Goal: Information Seeking & Learning: Find specific fact

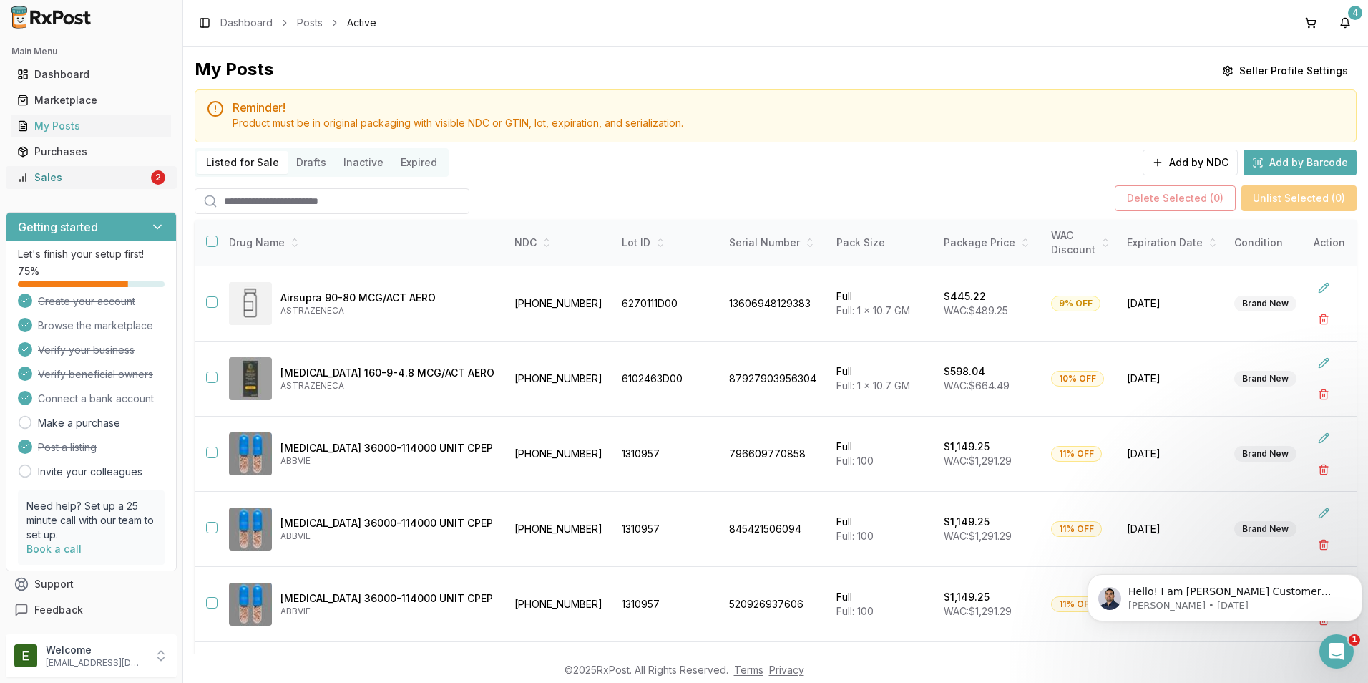
click at [95, 172] on div "Sales" at bounding box center [82, 177] width 131 height 14
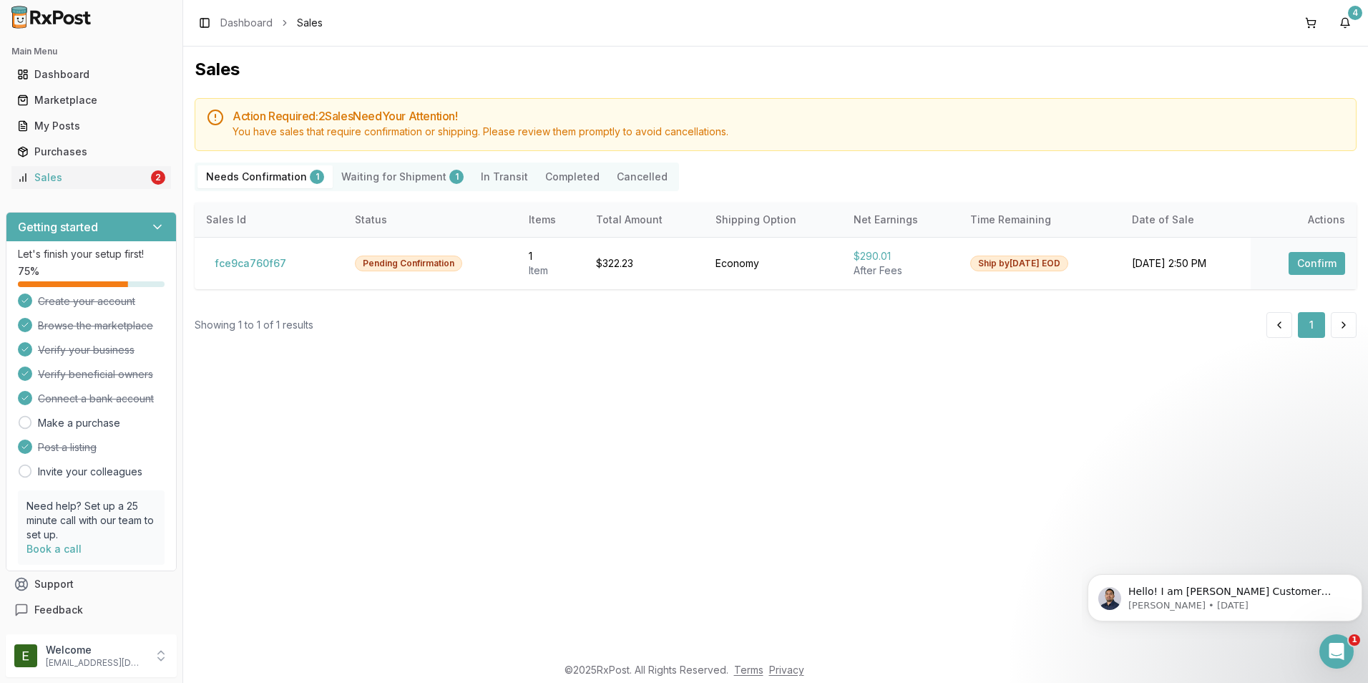
click at [393, 183] on Shipment "Waiting for Shipment 1" at bounding box center [403, 176] width 140 height 23
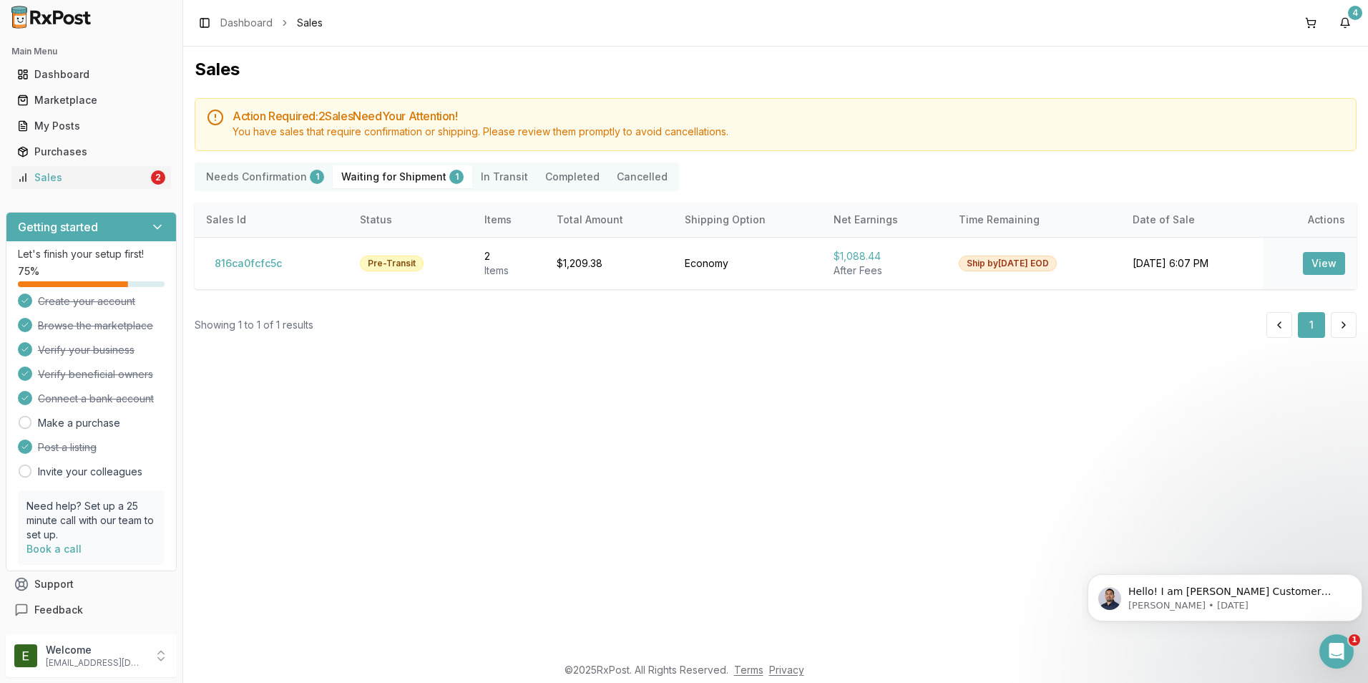
click at [234, 178] on Confirmation "Needs Confirmation 1" at bounding box center [264, 176] width 135 height 23
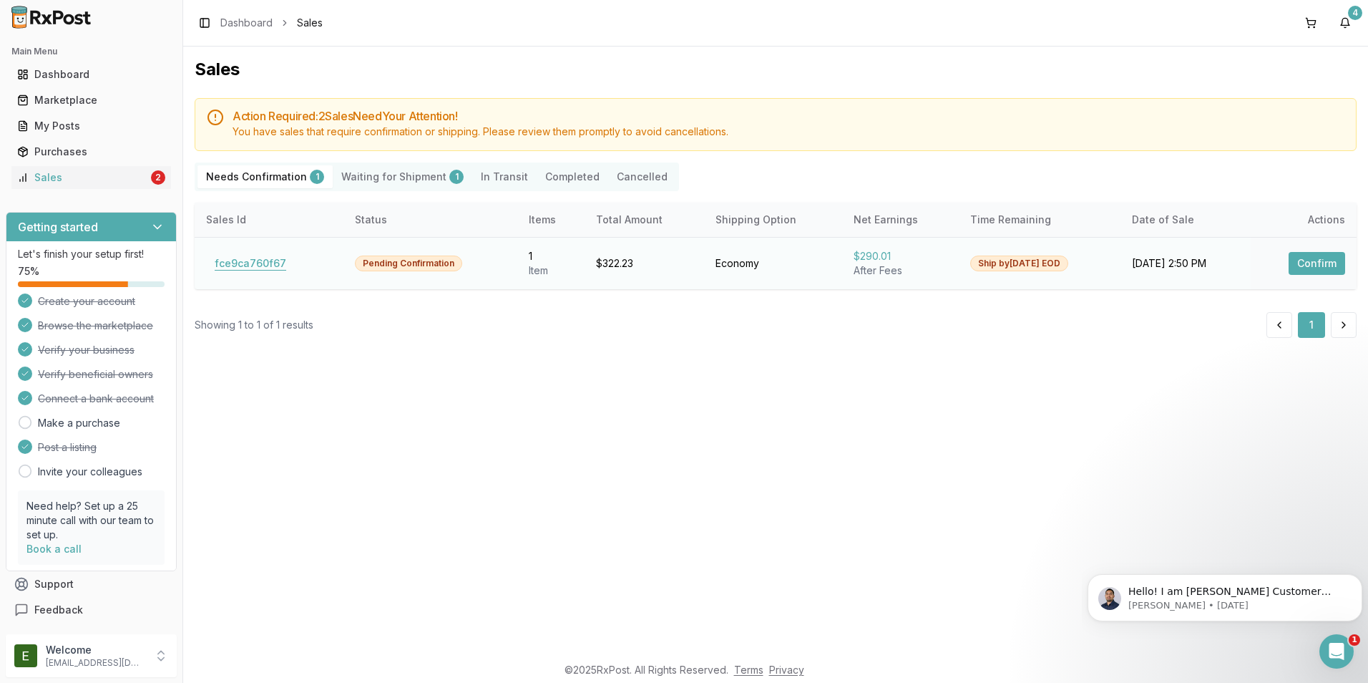
click at [246, 263] on button "fce9ca760f67" at bounding box center [250, 263] width 89 height 23
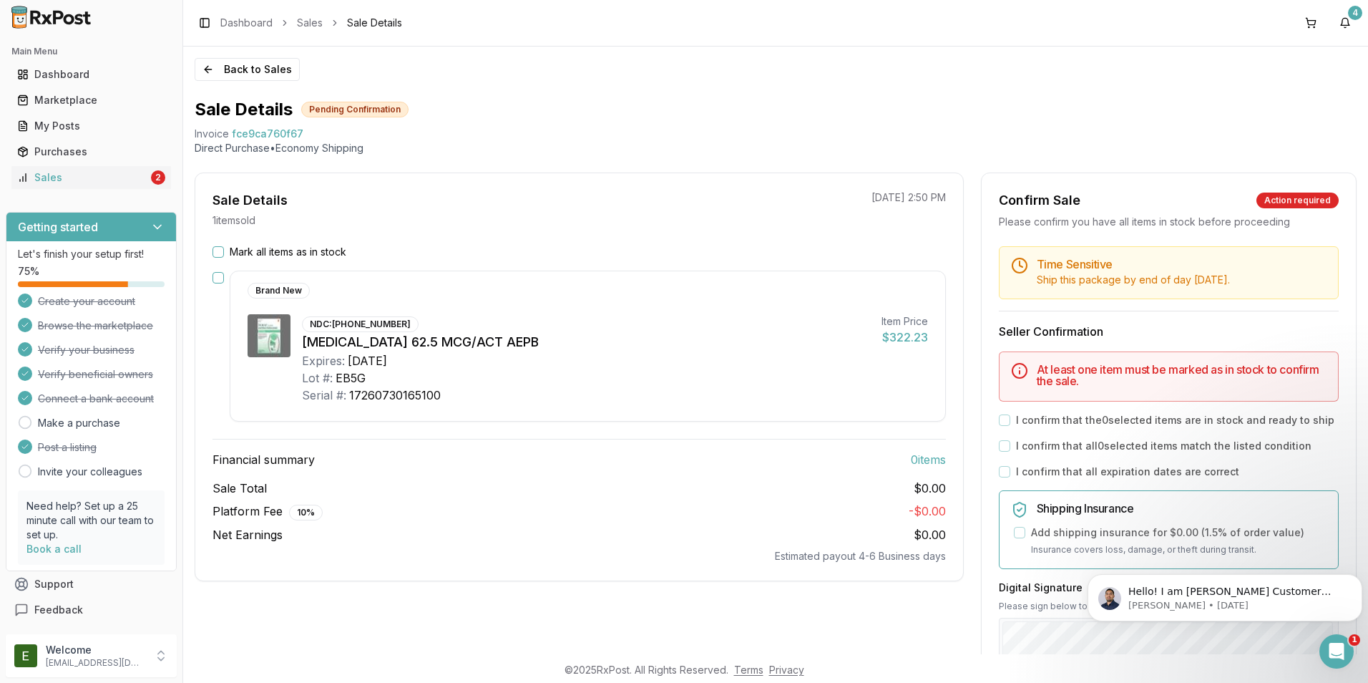
click at [217, 253] on button "Mark all items as in stock" at bounding box center [218, 251] width 11 height 11
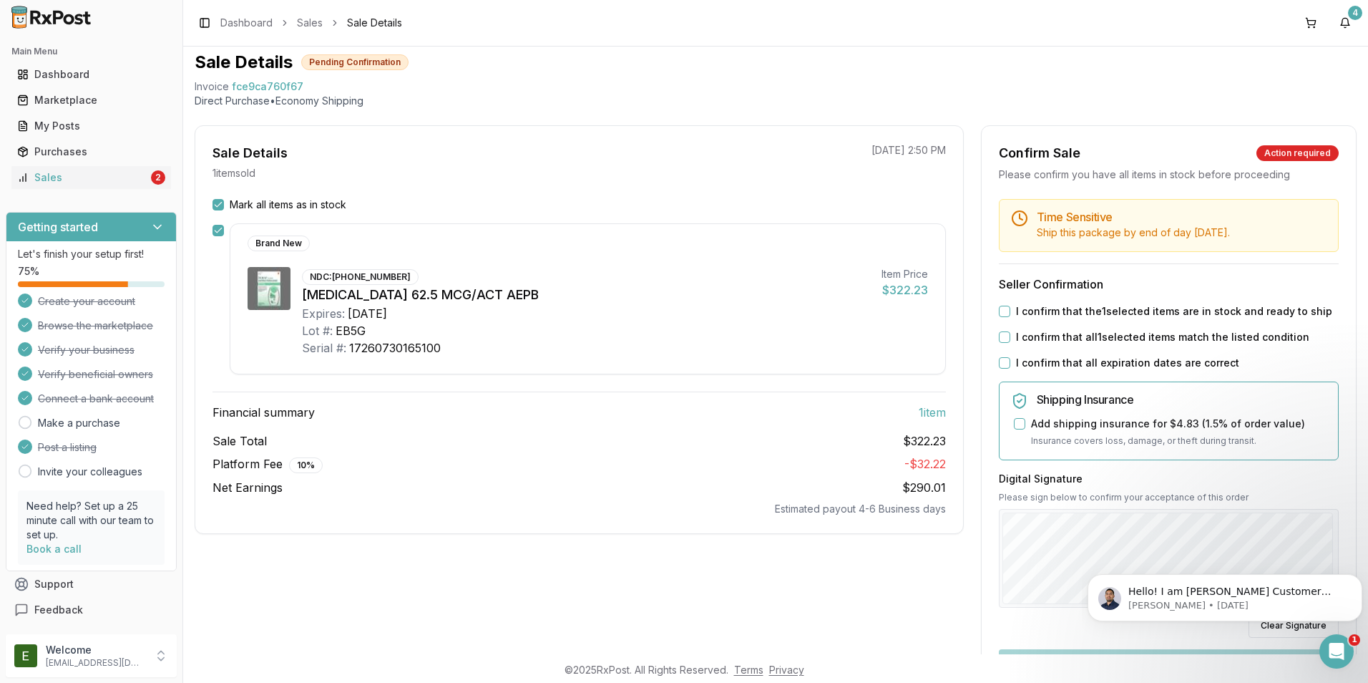
scroll to position [72, 0]
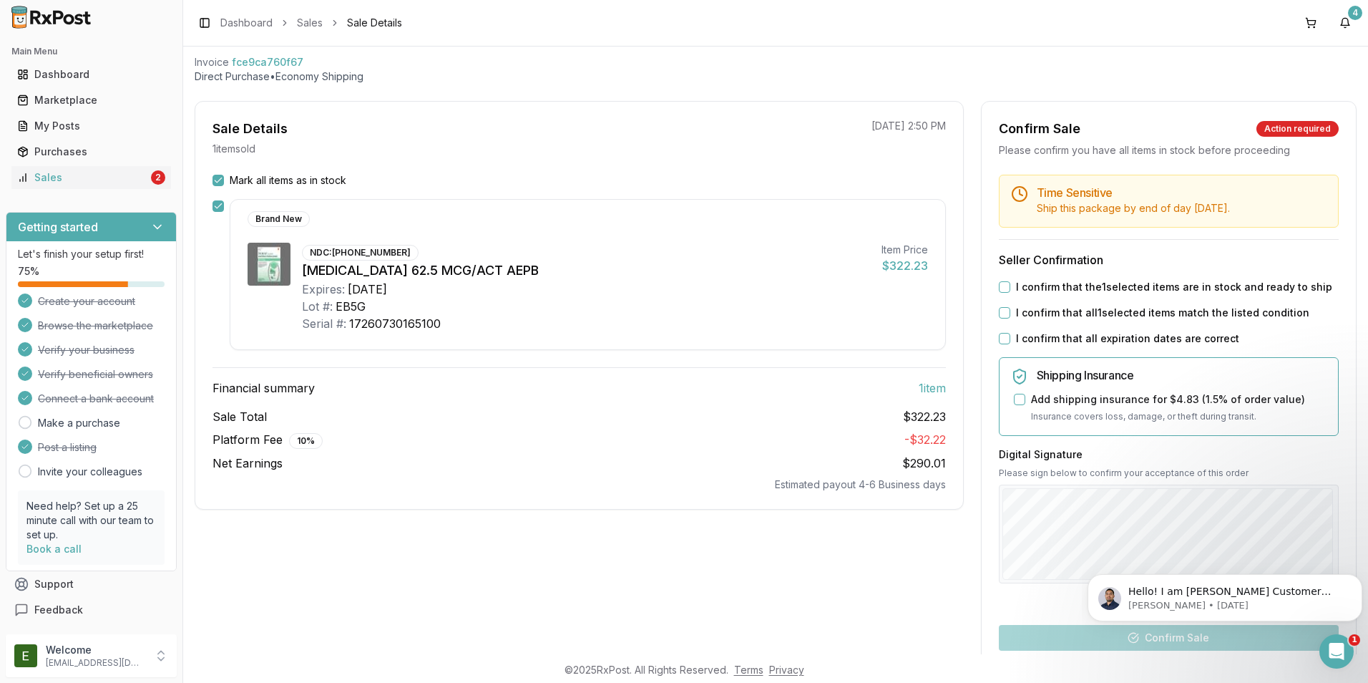
click at [1004, 293] on button "I confirm that the 1 selected items are in stock and ready to ship" at bounding box center [1004, 286] width 11 height 11
click at [1002, 318] on button "I confirm that all 1 selected items match the listed condition" at bounding box center [1004, 312] width 11 height 11
click at [999, 344] on button "I confirm that all expiration dates are correct" at bounding box center [1004, 338] width 11 height 11
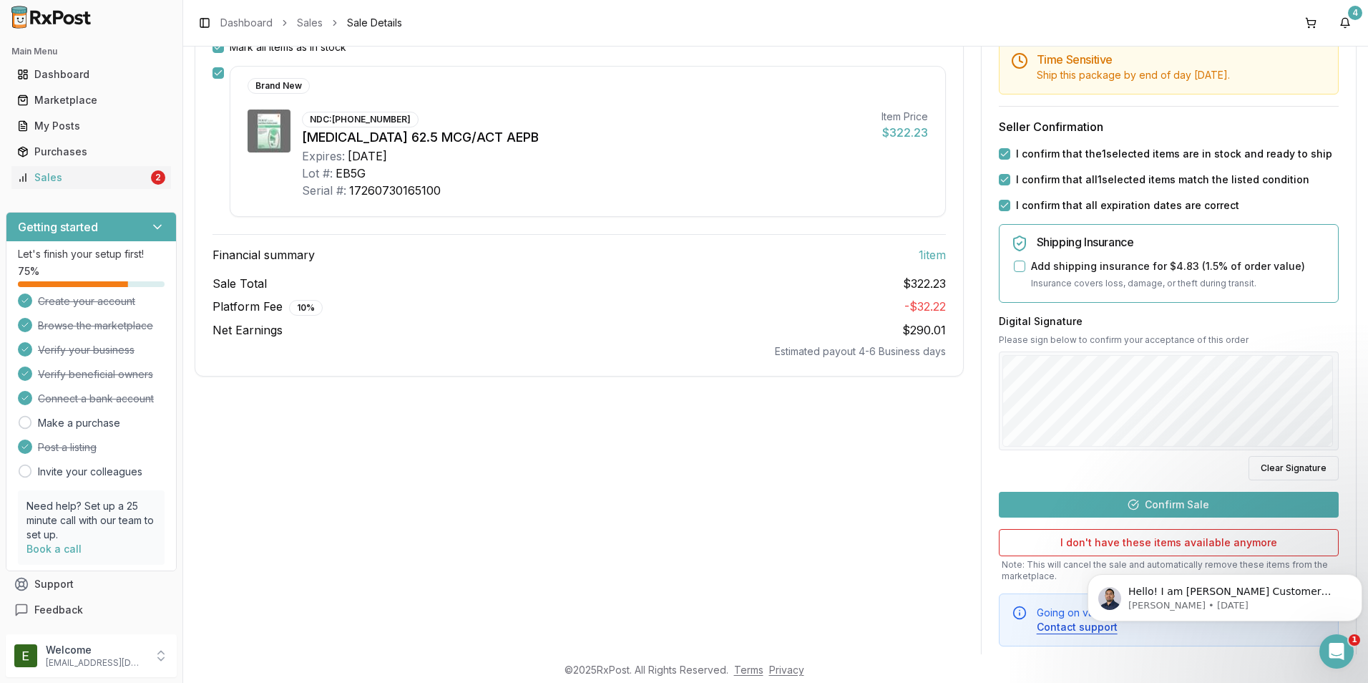
scroll to position [215, 0]
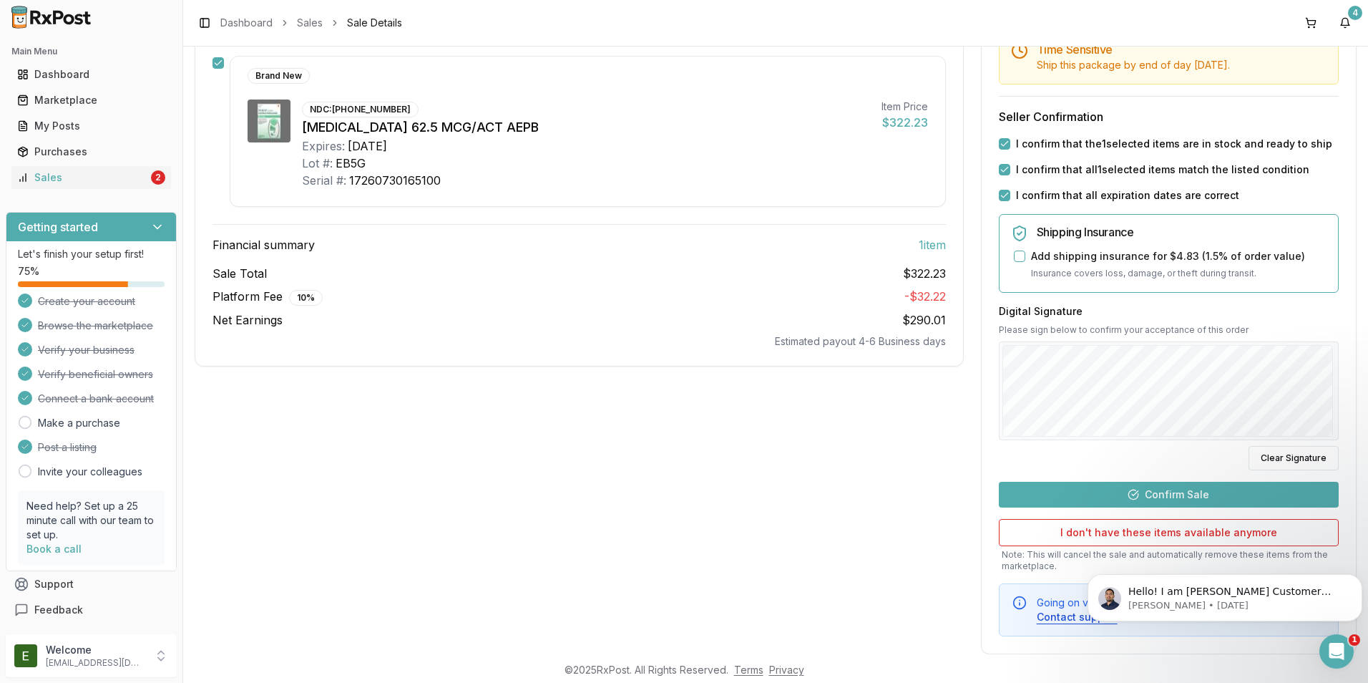
click at [1143, 507] on button "Confirm Sale" at bounding box center [1169, 495] width 340 height 26
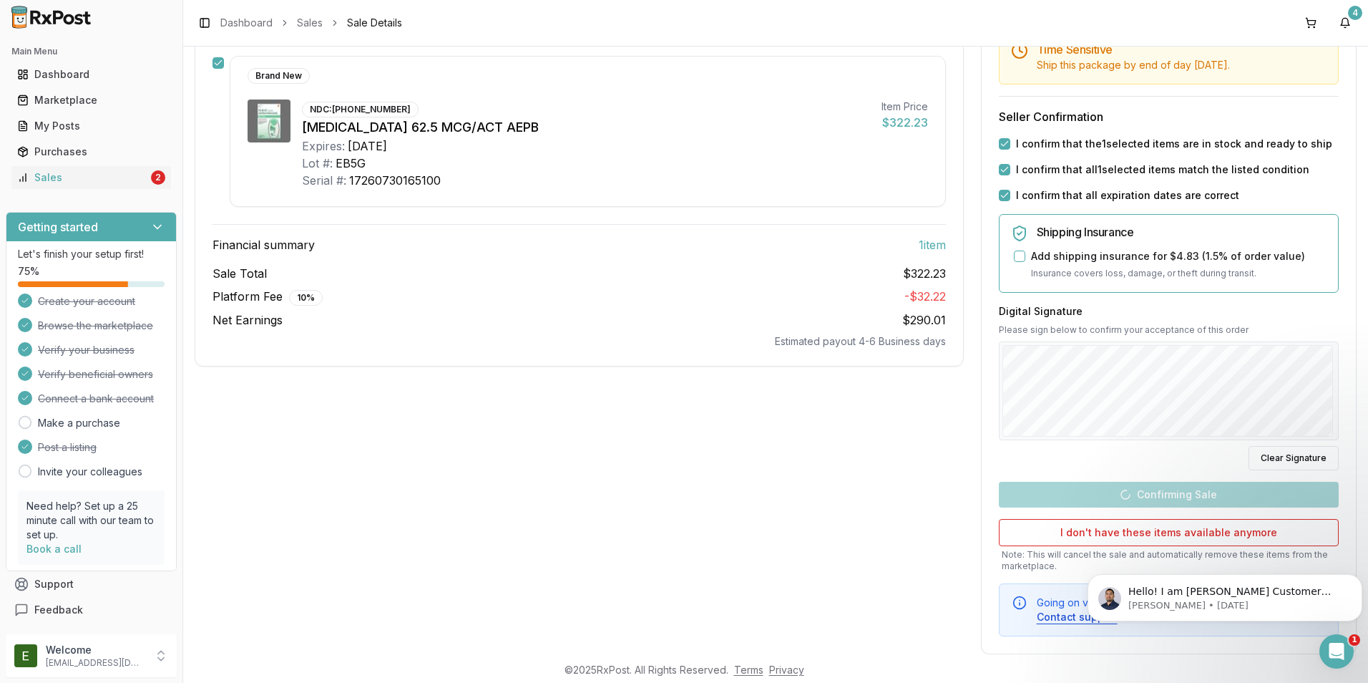
scroll to position [0, 0]
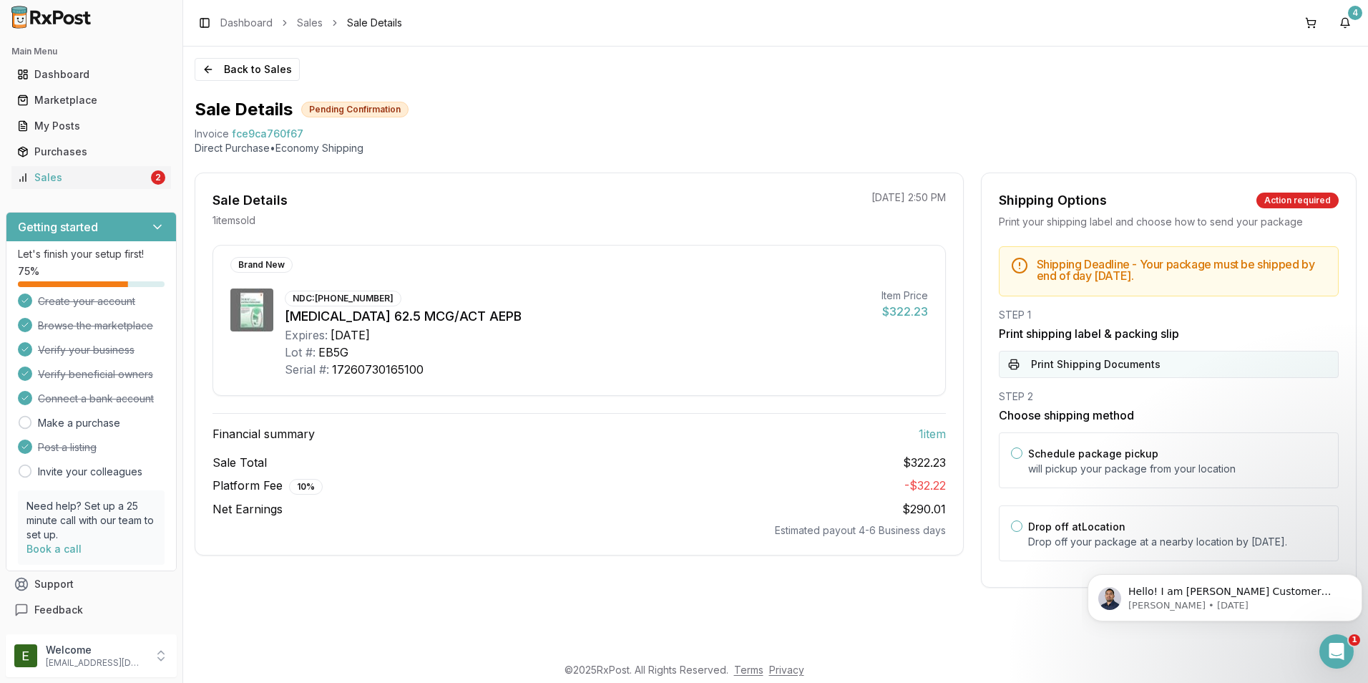
click at [1063, 368] on button "Print Shipping Documents" at bounding box center [1169, 364] width 340 height 27
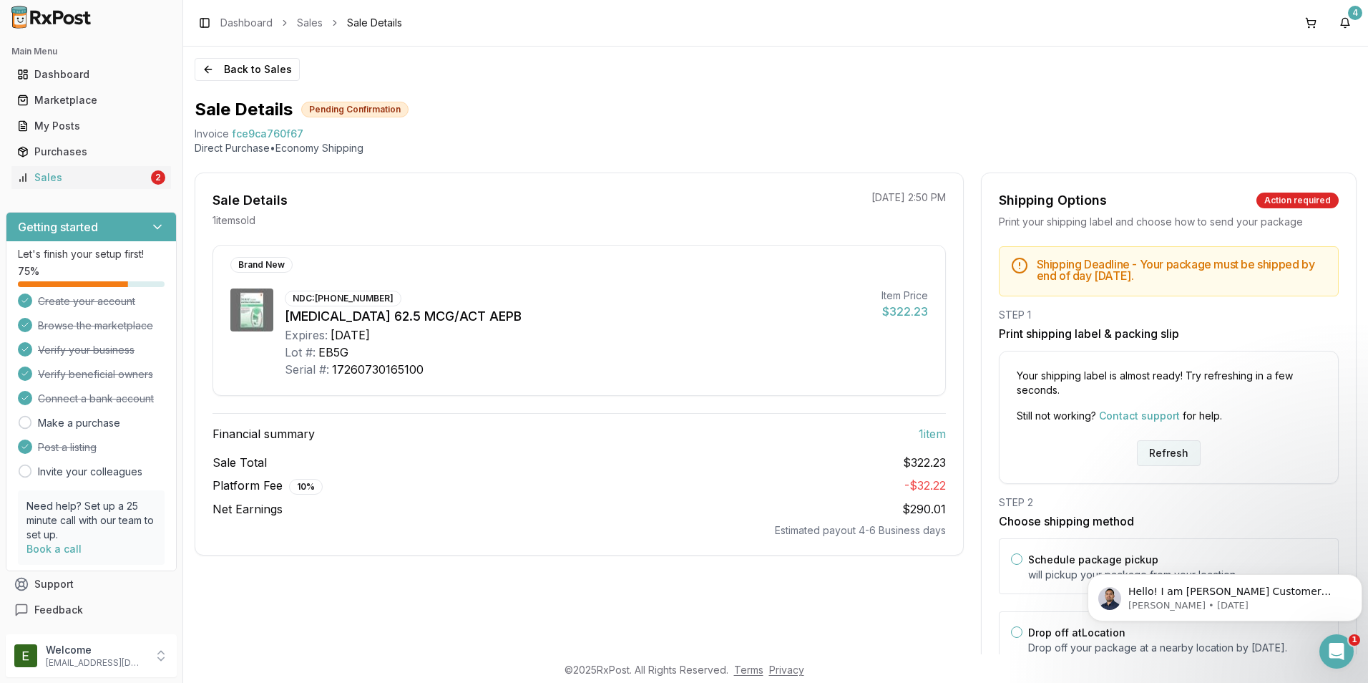
click at [1166, 449] on button "Refresh" at bounding box center [1169, 453] width 64 height 26
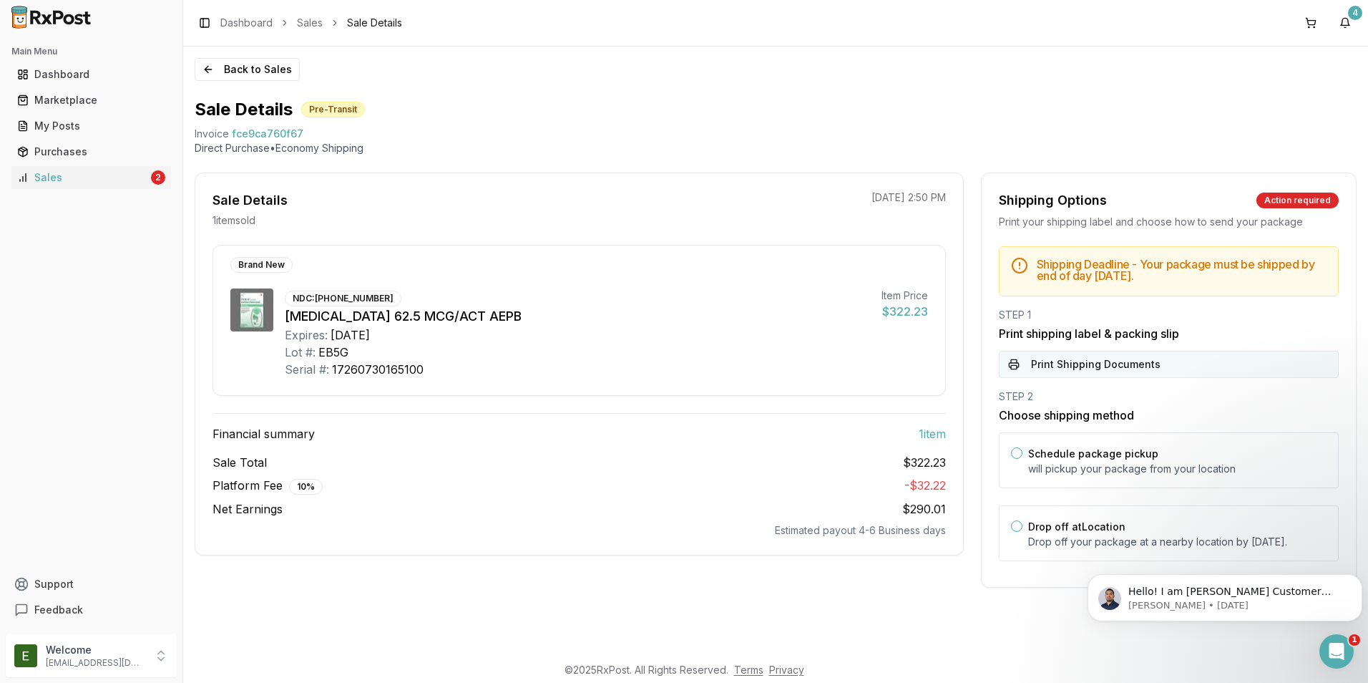
click at [1079, 365] on button "Print Shipping Documents" at bounding box center [1169, 364] width 340 height 27
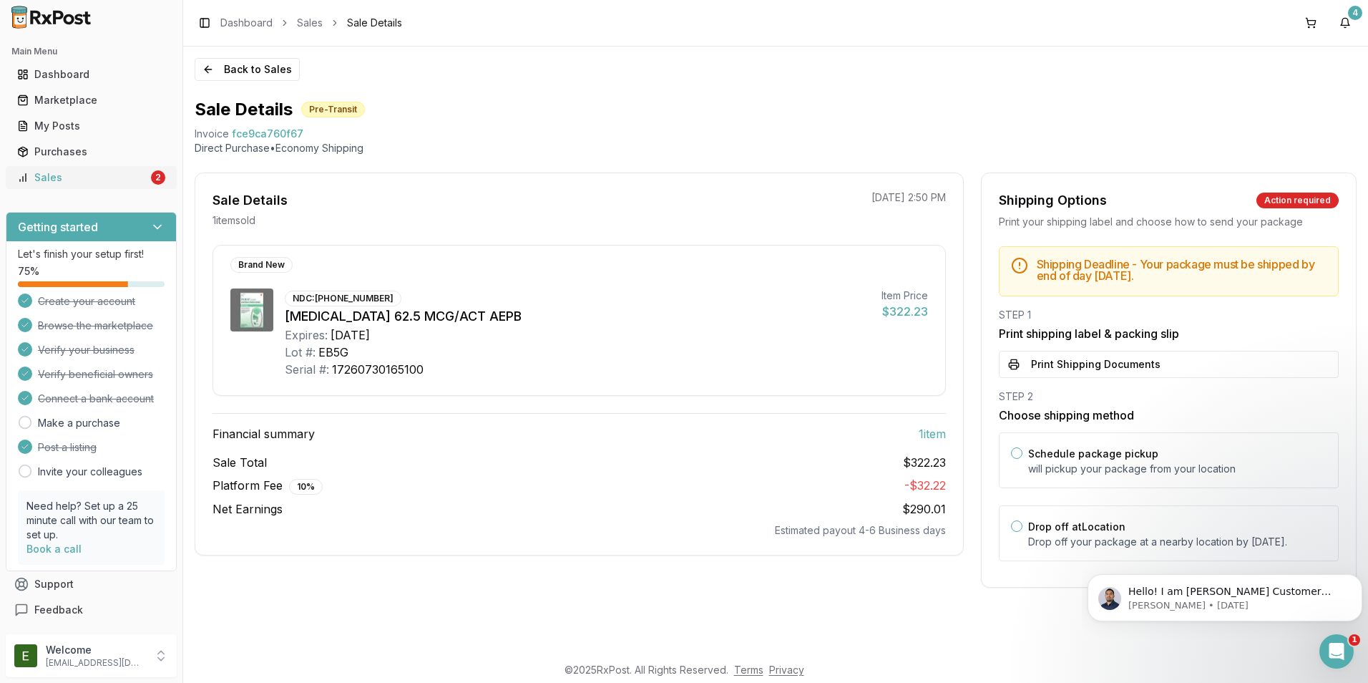
click at [95, 184] on div "Sales" at bounding box center [82, 177] width 131 height 14
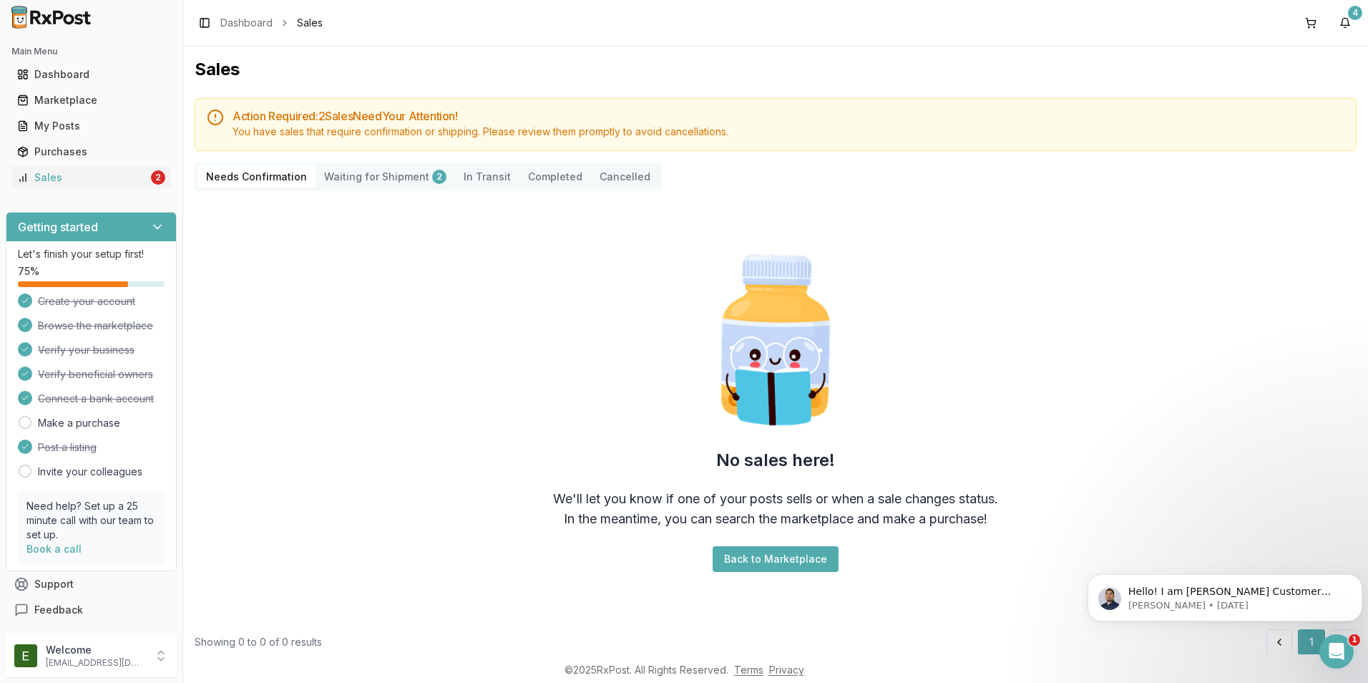
click at [379, 181] on Shipment "Waiting for Shipment 2" at bounding box center [386, 176] width 140 height 23
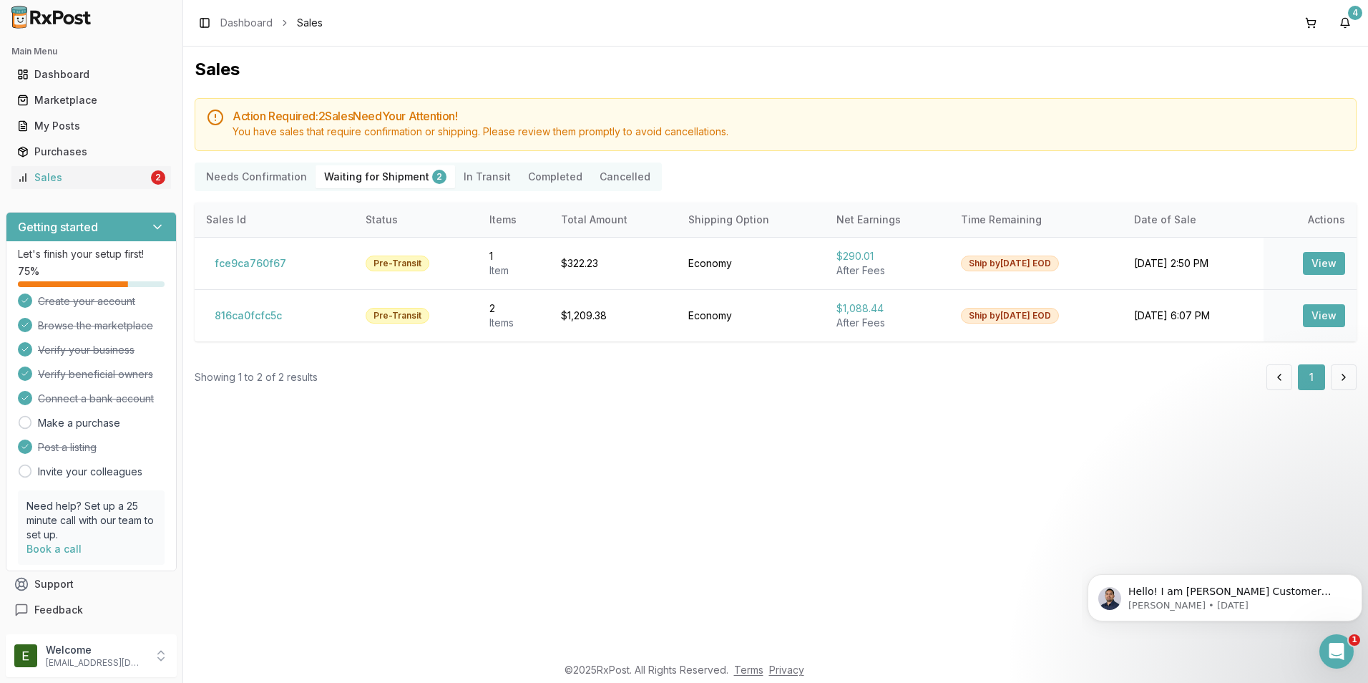
click at [479, 179] on Transit "In Transit" at bounding box center [487, 176] width 64 height 23
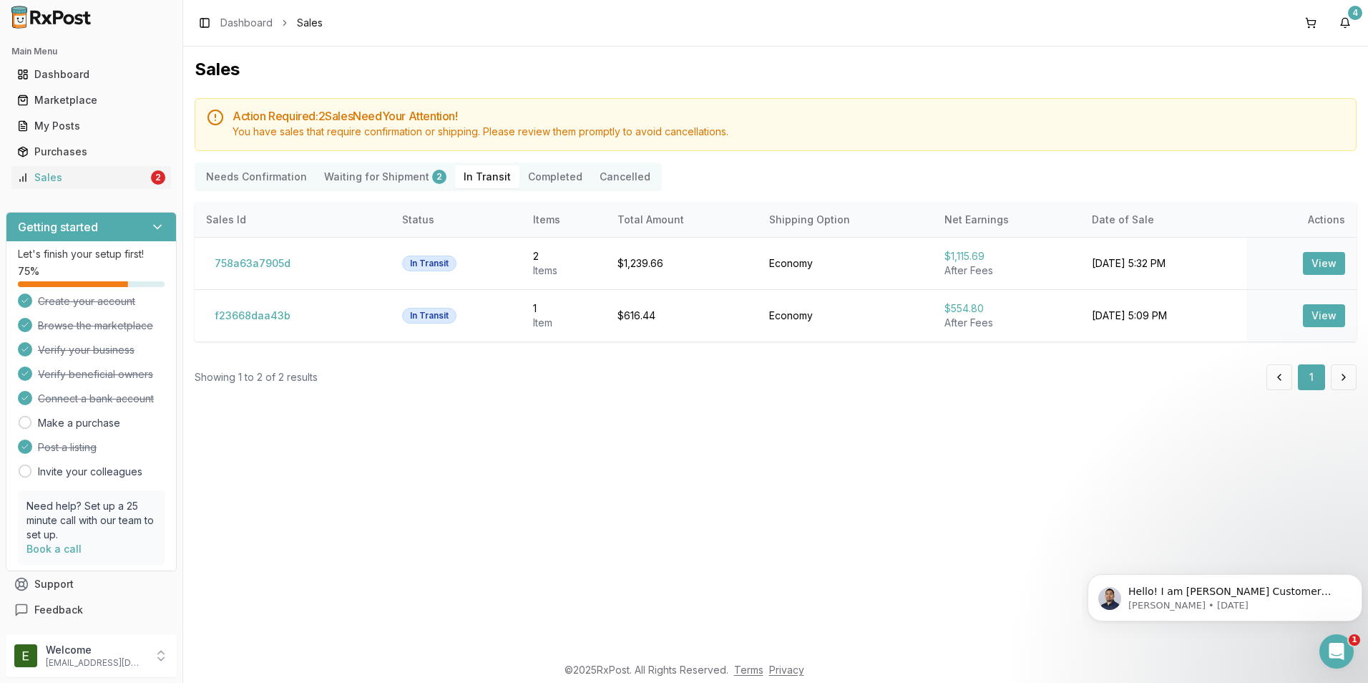
click at [372, 175] on Shipment "Waiting for Shipment 2" at bounding box center [386, 176] width 140 height 23
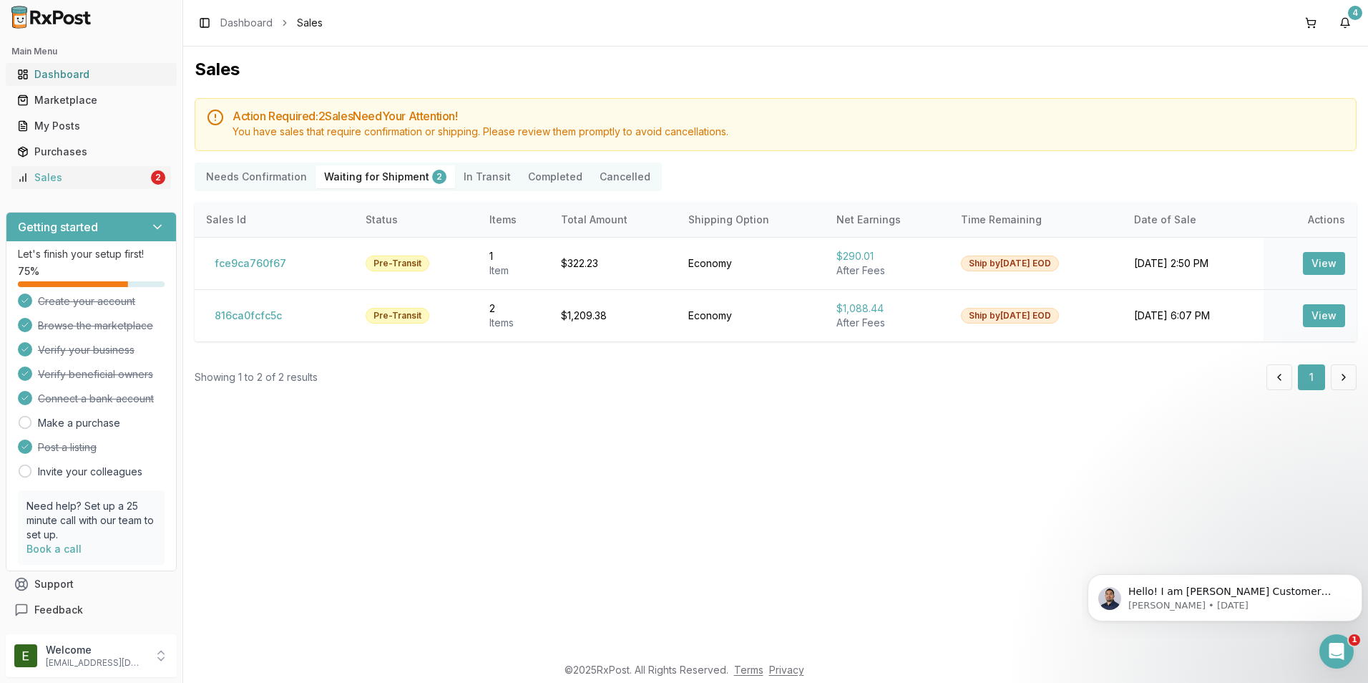
click at [79, 77] on div "Dashboard" at bounding box center [91, 74] width 148 height 14
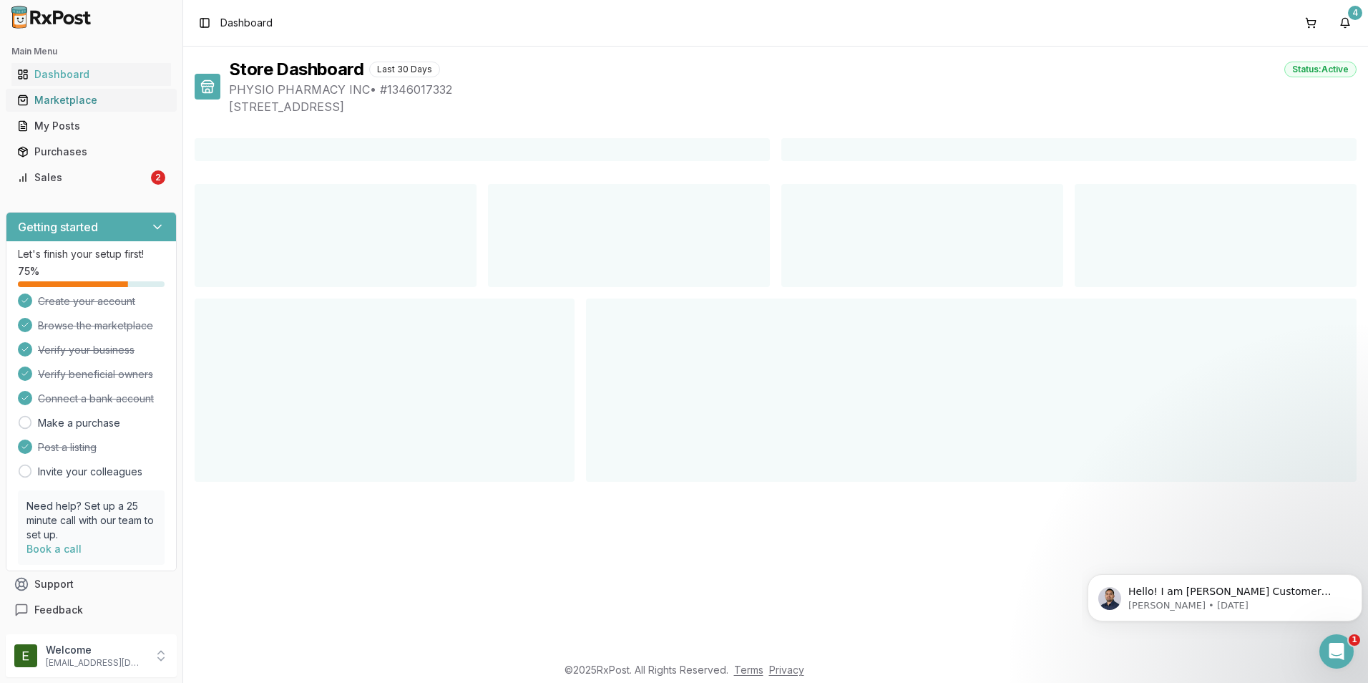
click at [82, 100] on div "Marketplace" at bounding box center [91, 100] width 148 height 14
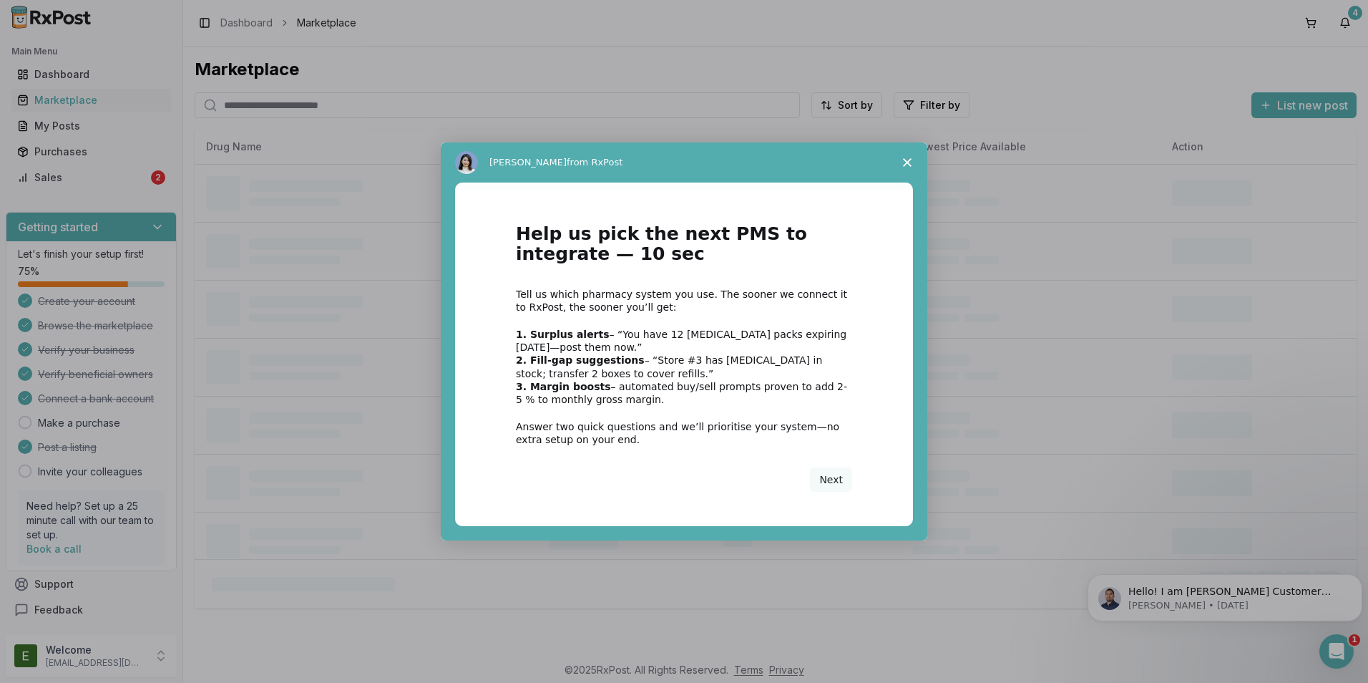
click at [907, 158] on icon "Close survey" at bounding box center [907, 162] width 9 height 9
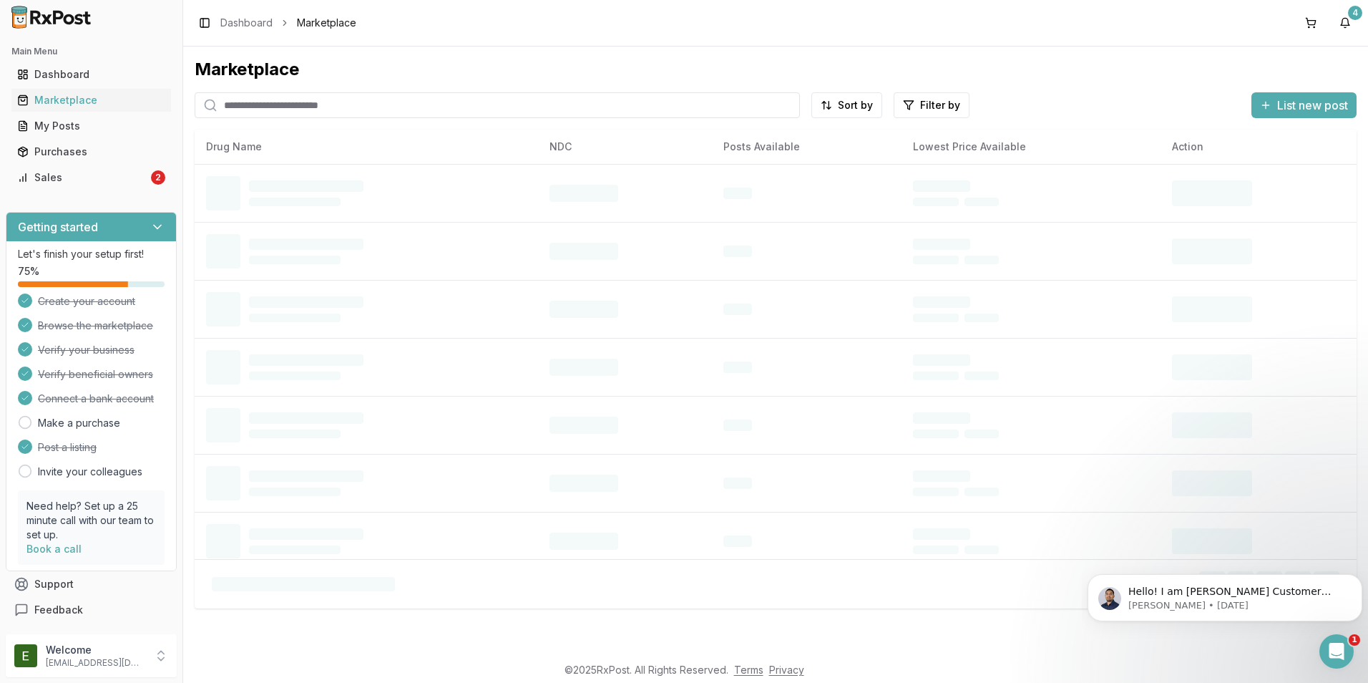
click at [331, 105] on input "search" at bounding box center [497, 105] width 605 height 26
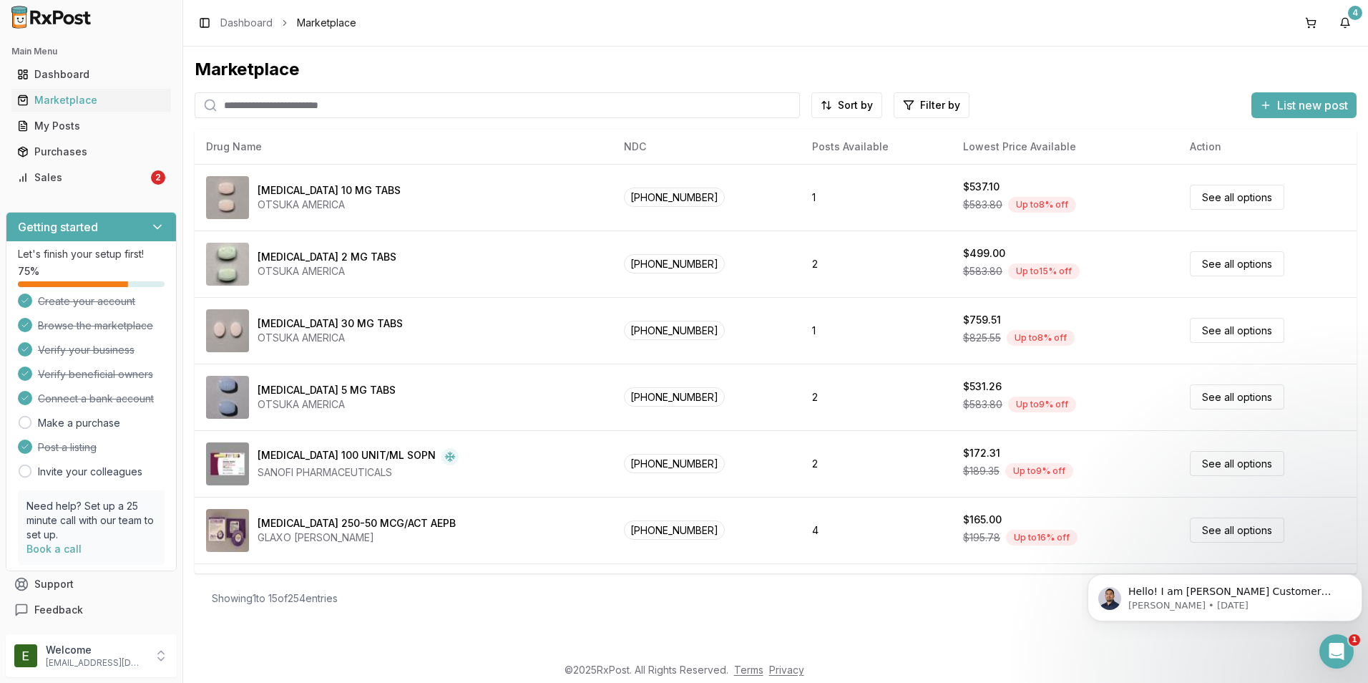
click at [544, 106] on input "search" at bounding box center [497, 105] width 605 height 26
paste input "**********"
type input "**********"
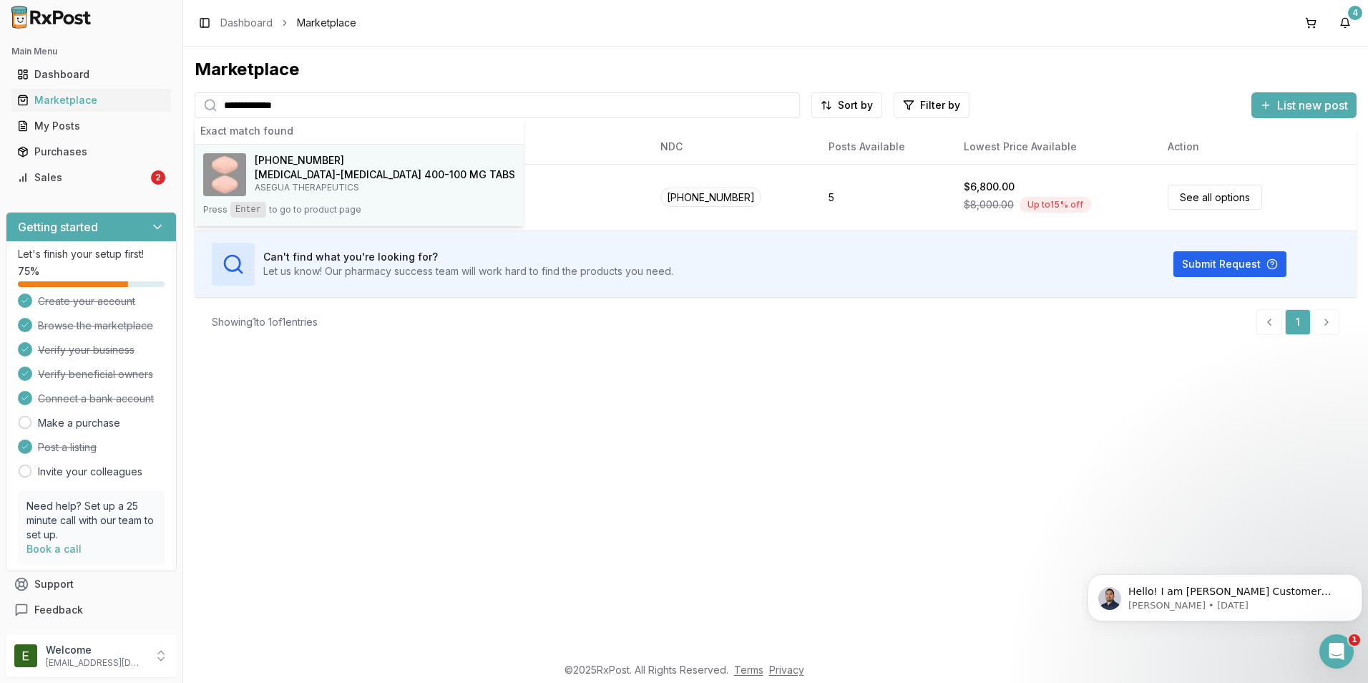
click at [328, 173] on h4 "[MEDICAL_DATA]-[MEDICAL_DATA] 400-100 MG TABS" at bounding box center [385, 174] width 260 height 14
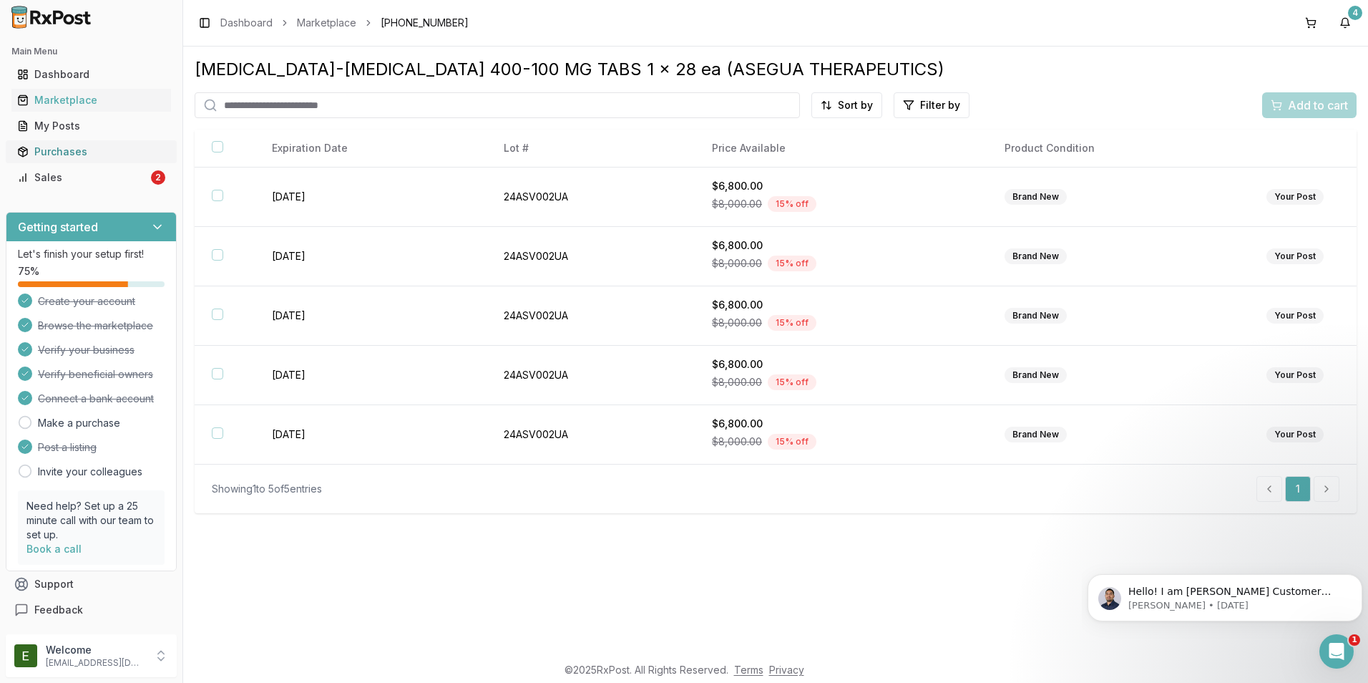
click at [82, 147] on div "Purchases" at bounding box center [91, 152] width 148 height 14
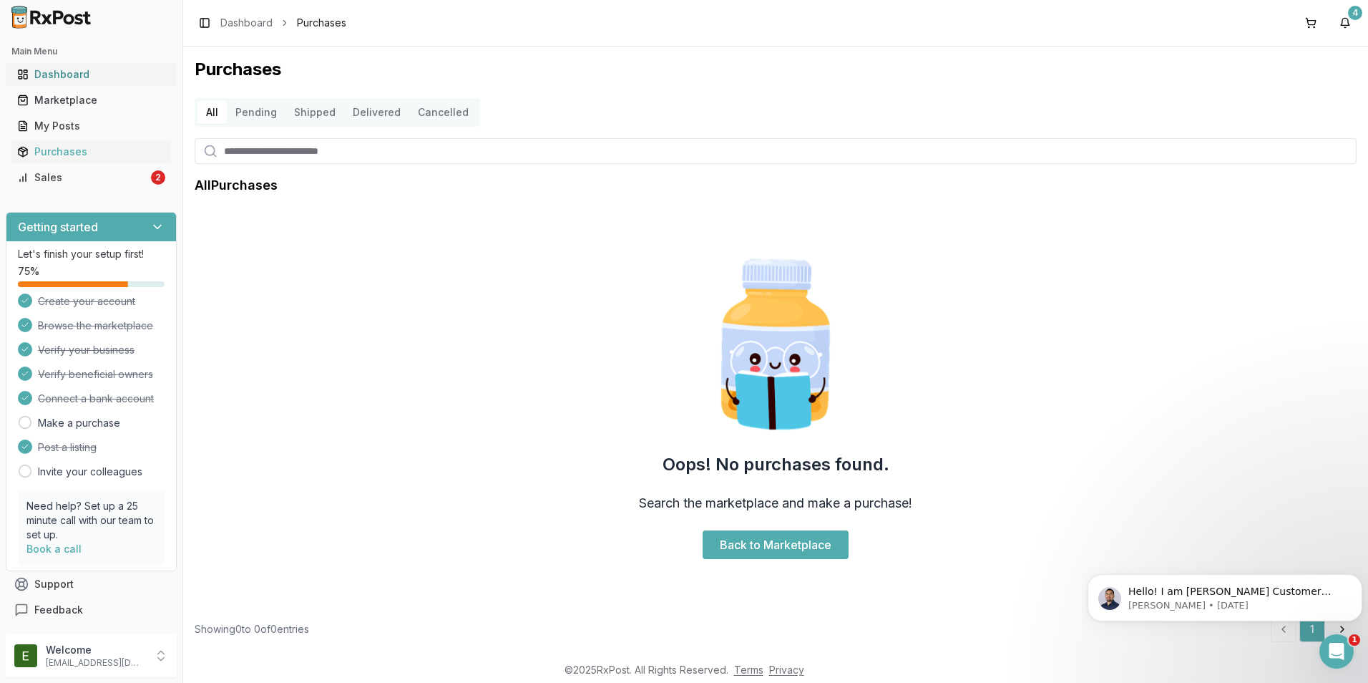
click at [104, 67] on div "Dashboard" at bounding box center [91, 74] width 148 height 14
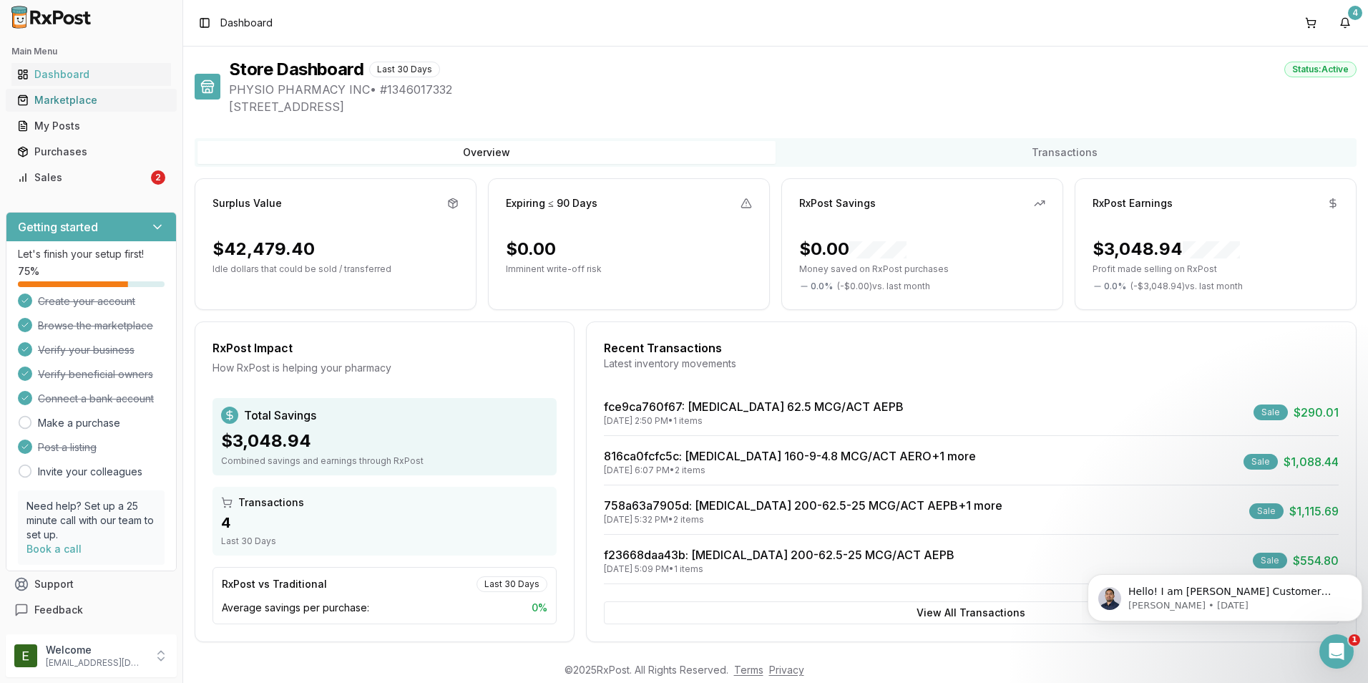
click at [105, 97] on div "Marketplace" at bounding box center [91, 100] width 148 height 14
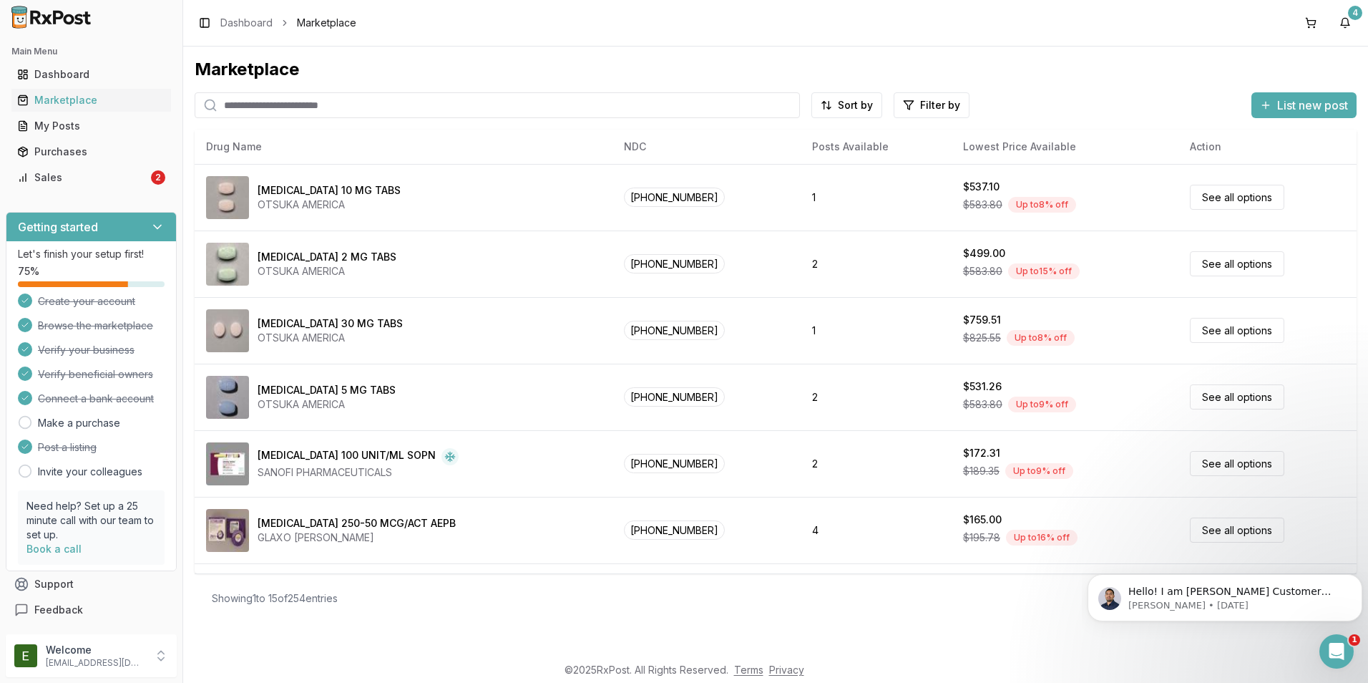
click at [412, 102] on input "search" at bounding box center [497, 105] width 605 height 26
paste input "**********"
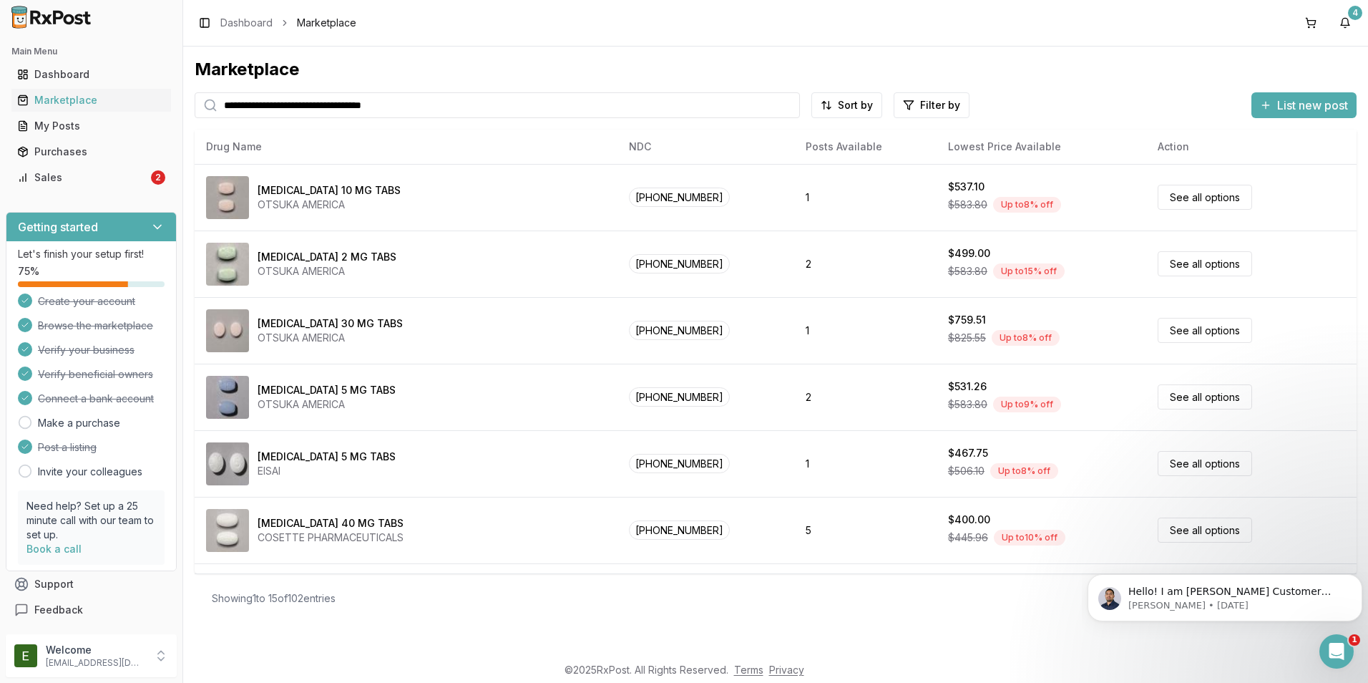
drag, startPoint x: 431, startPoint y: 99, endPoint x: 335, endPoint y: 97, distance: 95.9
click at [335, 97] on input "**********" at bounding box center [497, 105] width 605 height 26
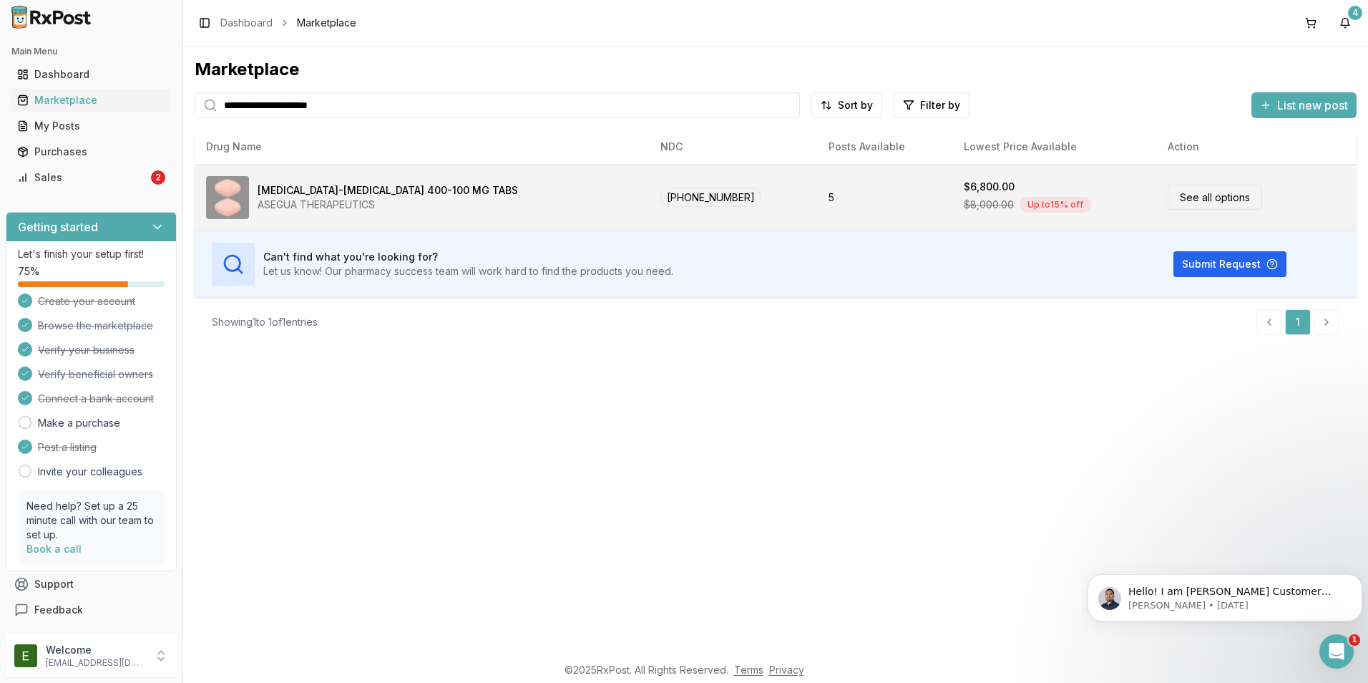
type input "**********"
click at [1211, 205] on link "See all options" at bounding box center [1215, 197] width 94 height 25
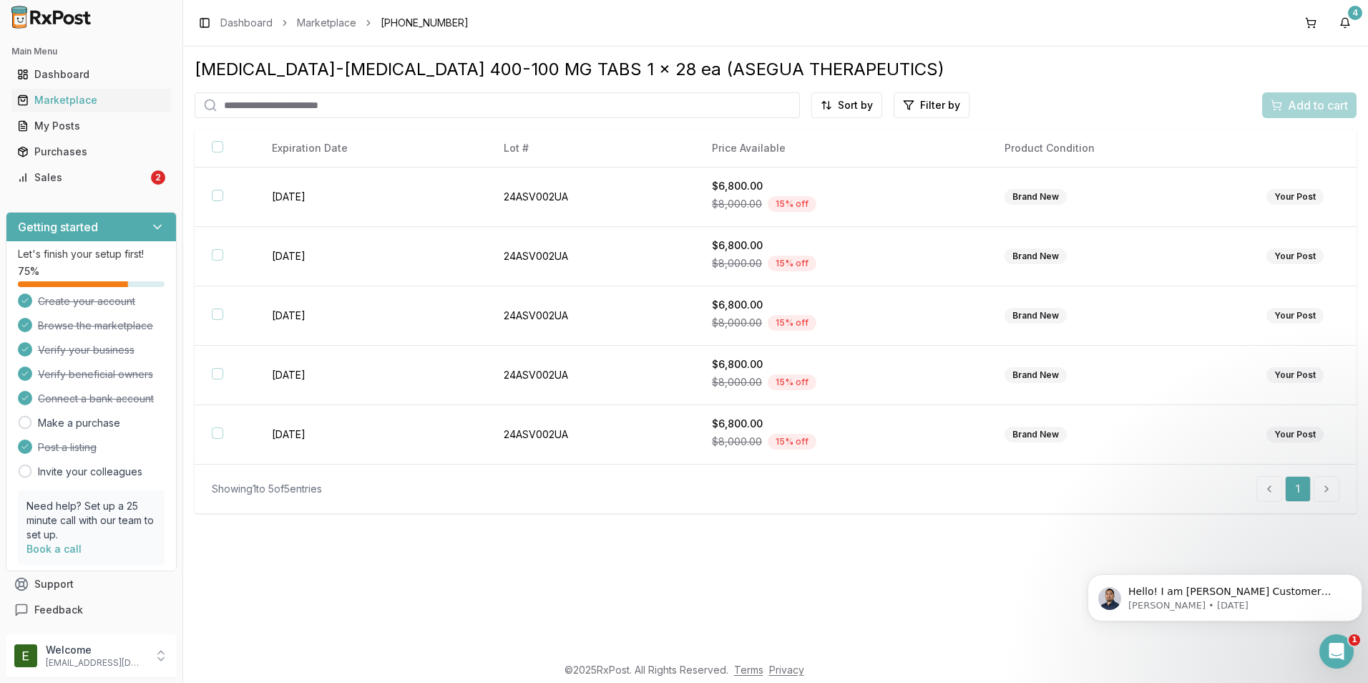
click at [266, 104] on input "search" at bounding box center [497, 105] width 605 height 26
paste input "**********"
type input "**********"
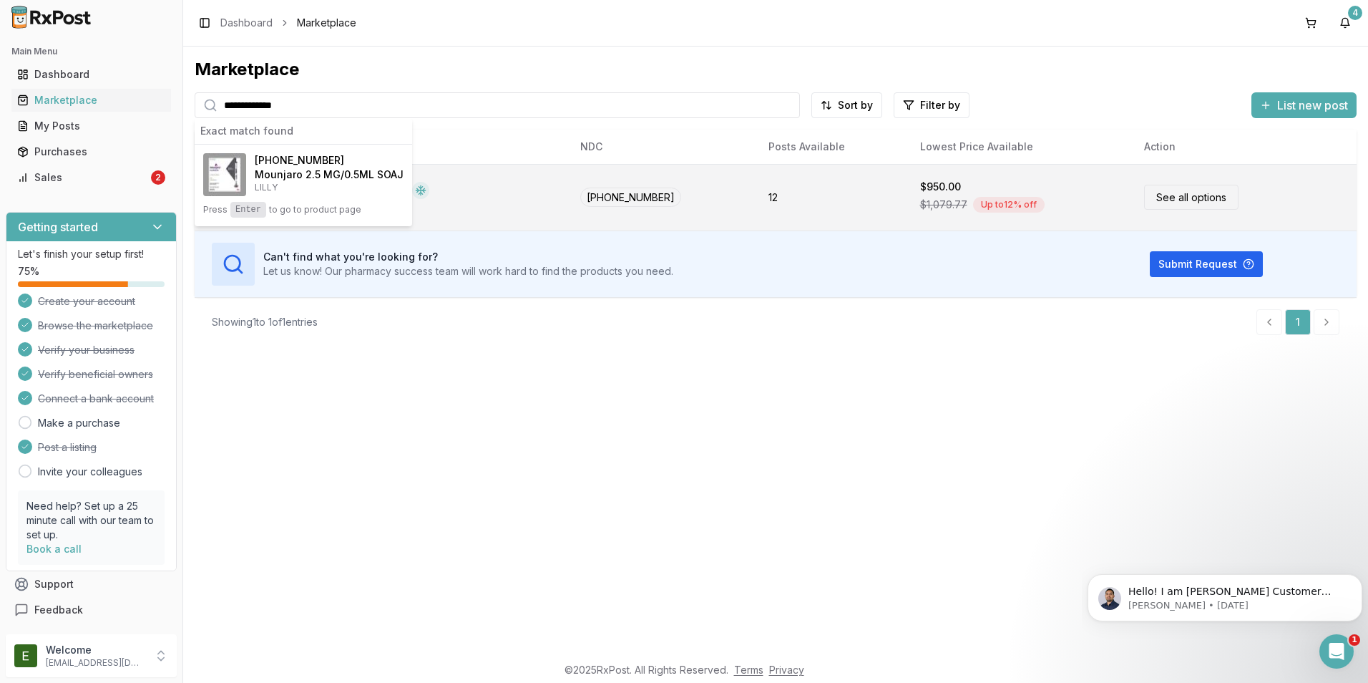
click at [323, 190] on p "LILLY" at bounding box center [329, 187] width 149 height 11
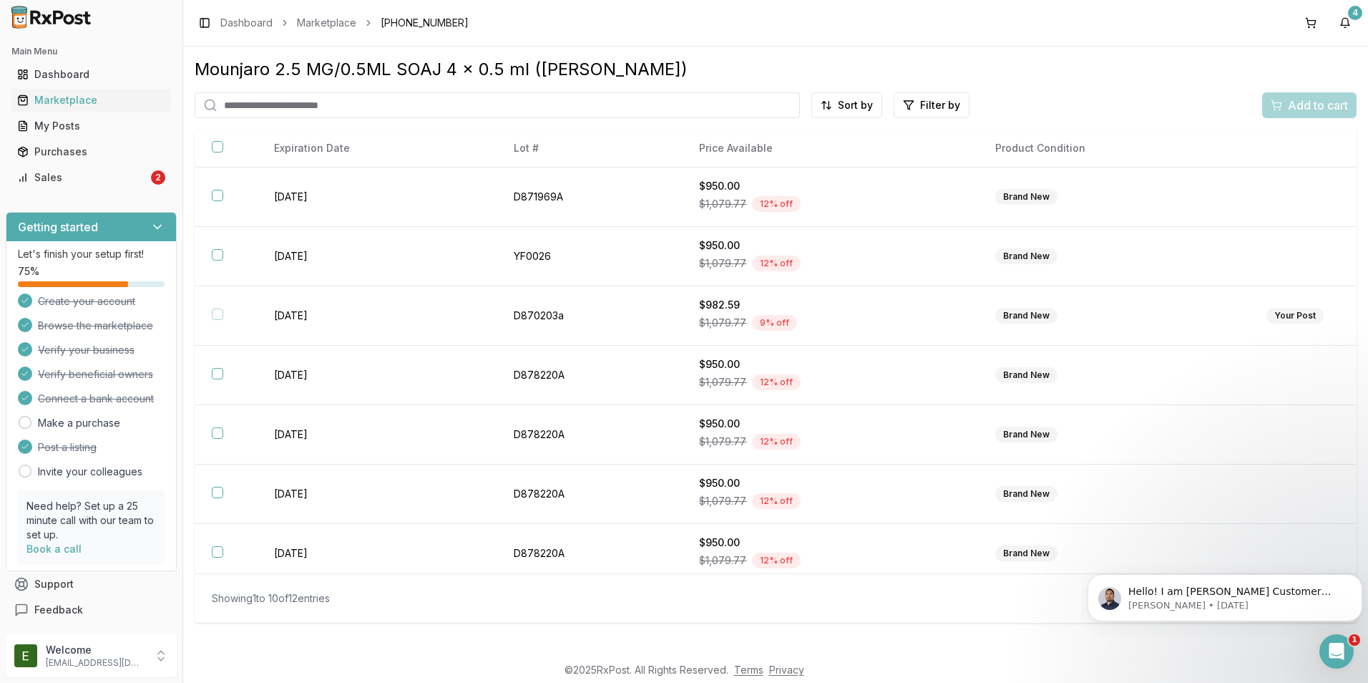
click at [378, 107] on input "search" at bounding box center [497, 105] width 605 height 26
paste input "**********"
type input "**********"
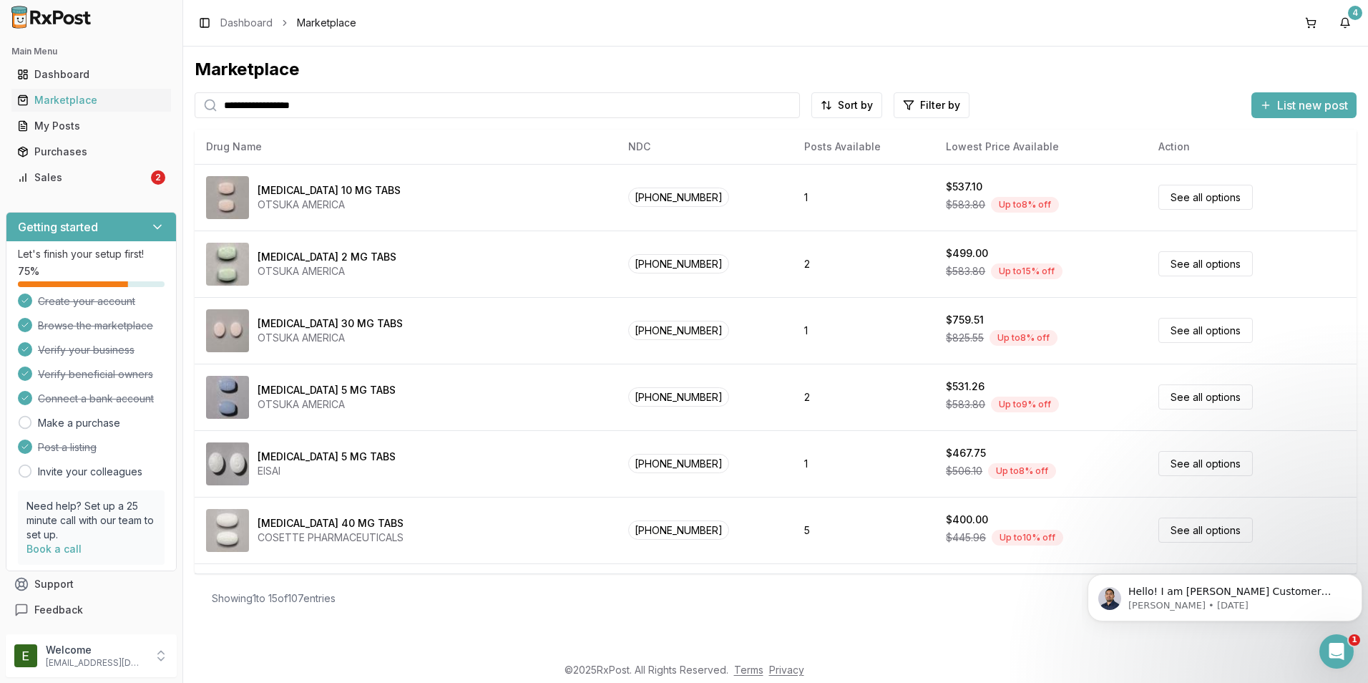
click at [356, 111] on input "**********" at bounding box center [497, 105] width 605 height 26
click at [357, 111] on input "**********" at bounding box center [497, 105] width 605 height 26
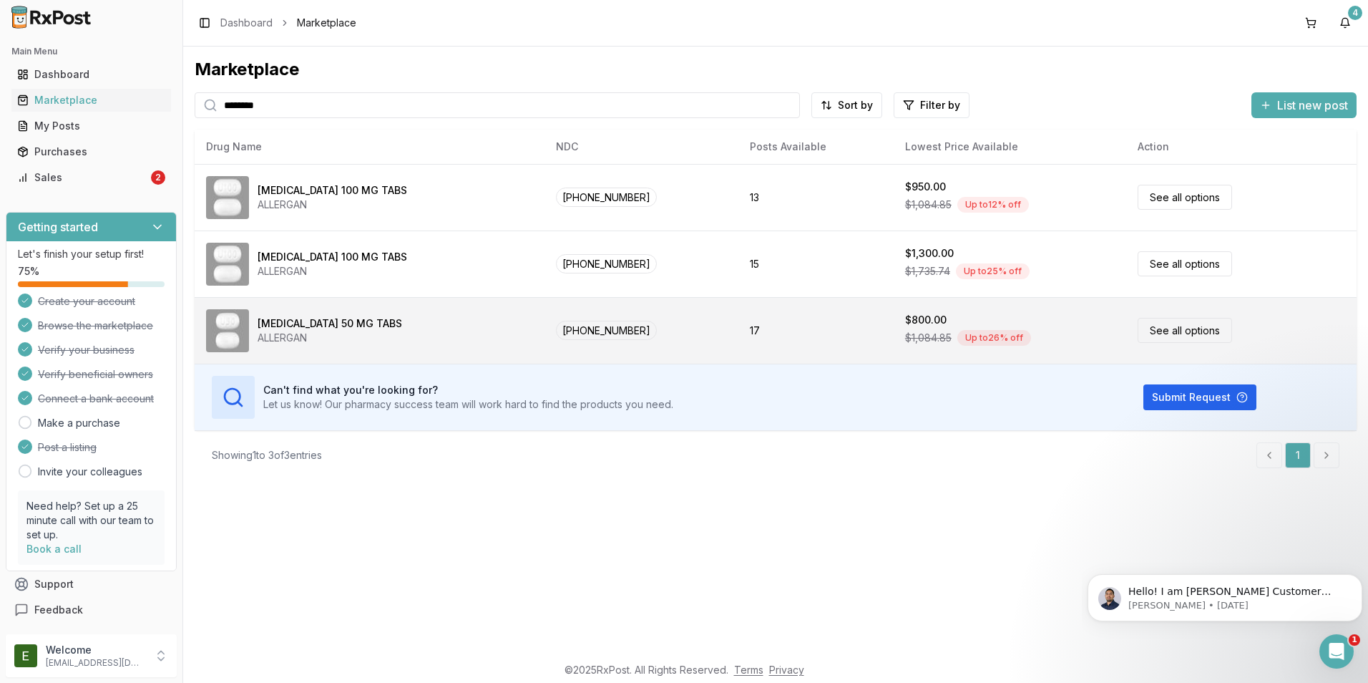
type input "*******"
click at [1176, 335] on link "See all options" at bounding box center [1185, 330] width 94 height 25
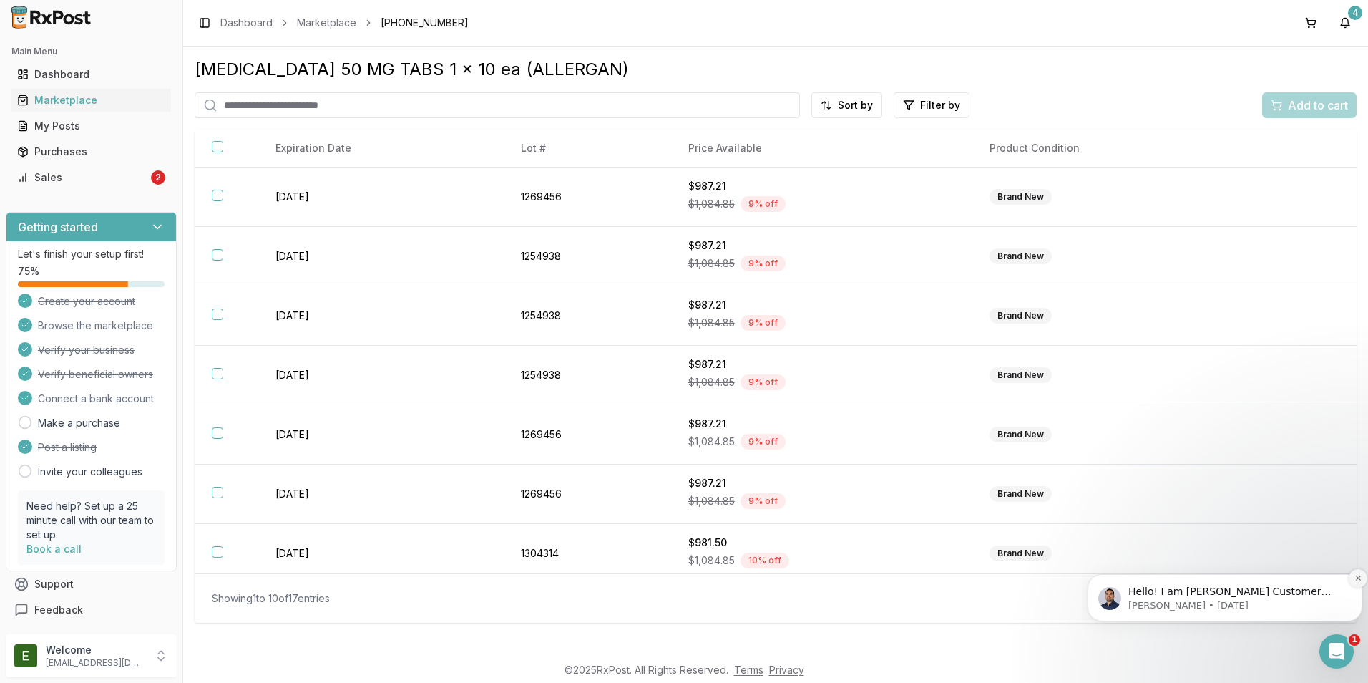
click at [1357, 577] on icon "Dismiss notification" at bounding box center [1358, 578] width 8 height 8
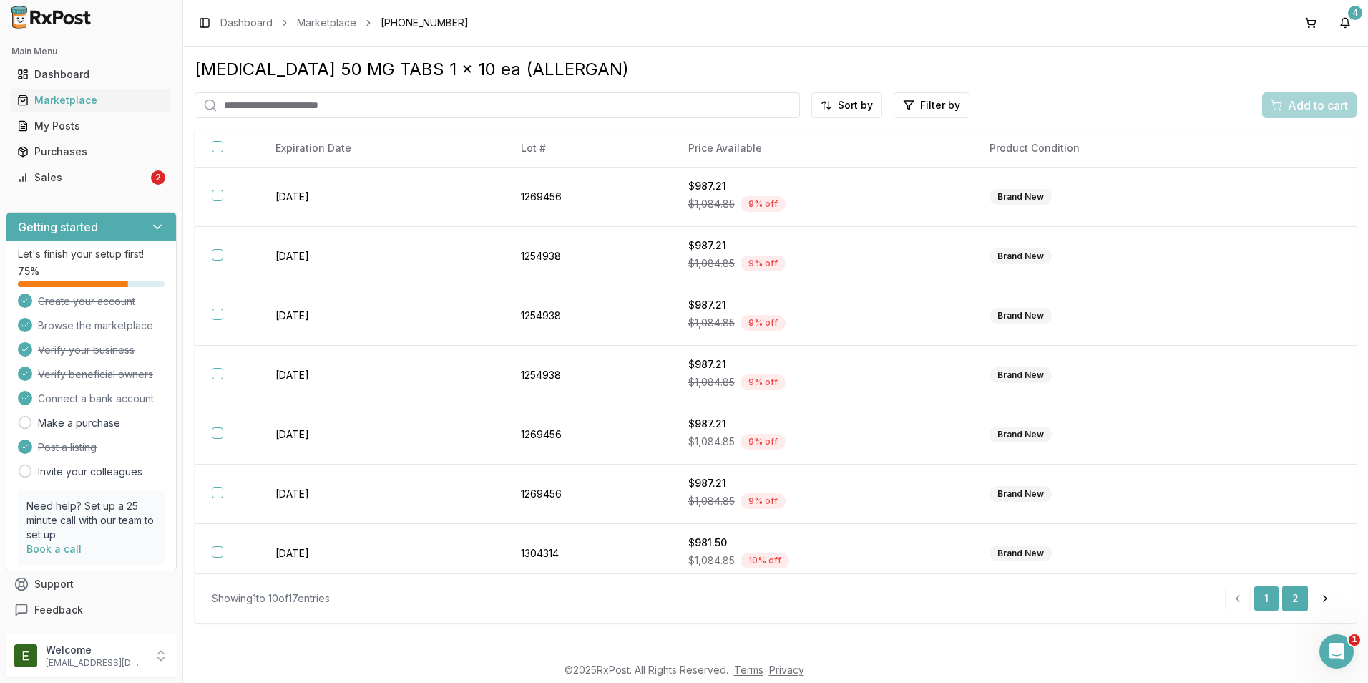
click at [1295, 605] on link "2" at bounding box center [1295, 598] width 26 height 26
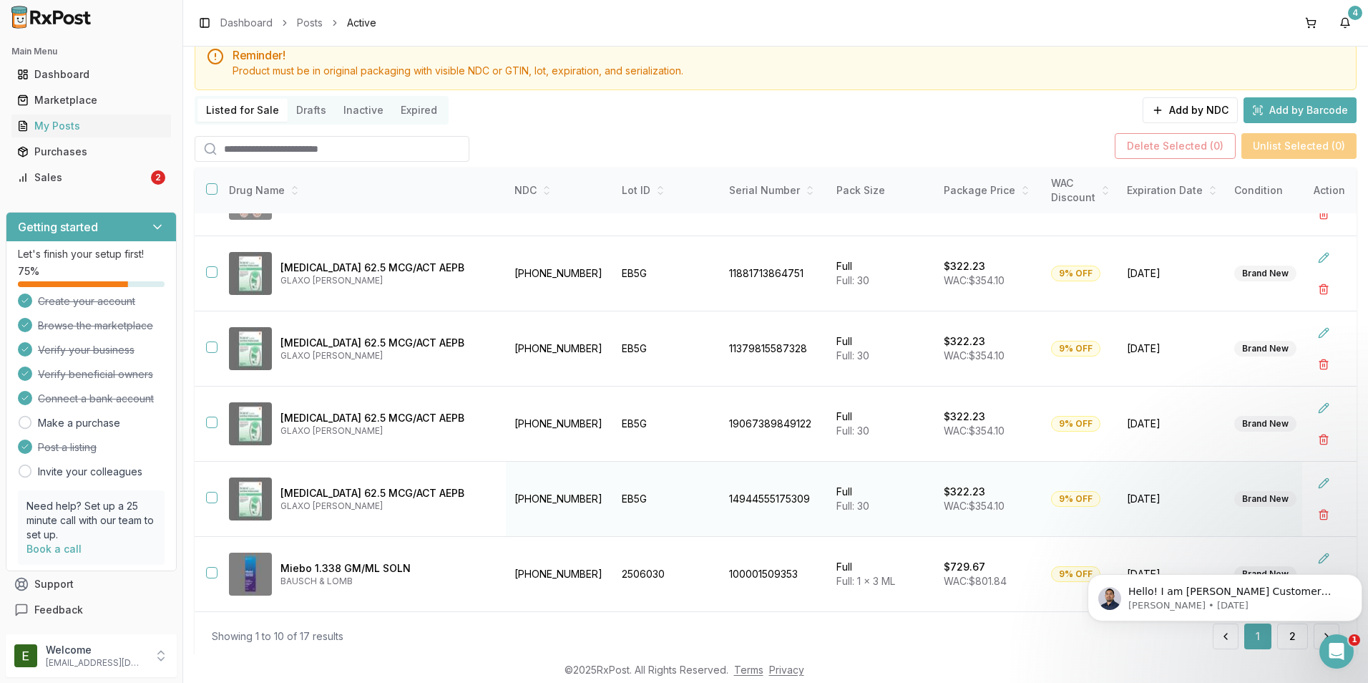
scroll to position [93, 0]
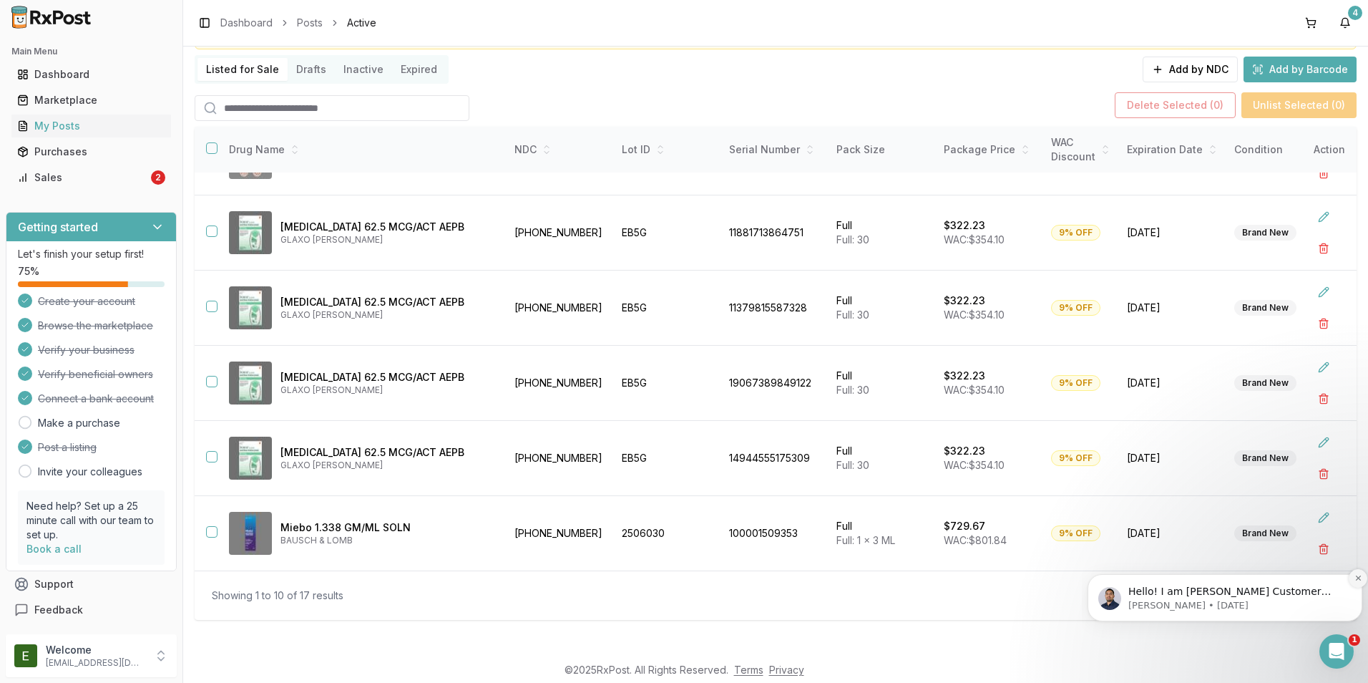
click at [1357, 577] on icon "Dismiss notification" at bounding box center [1357, 577] width 5 height 5
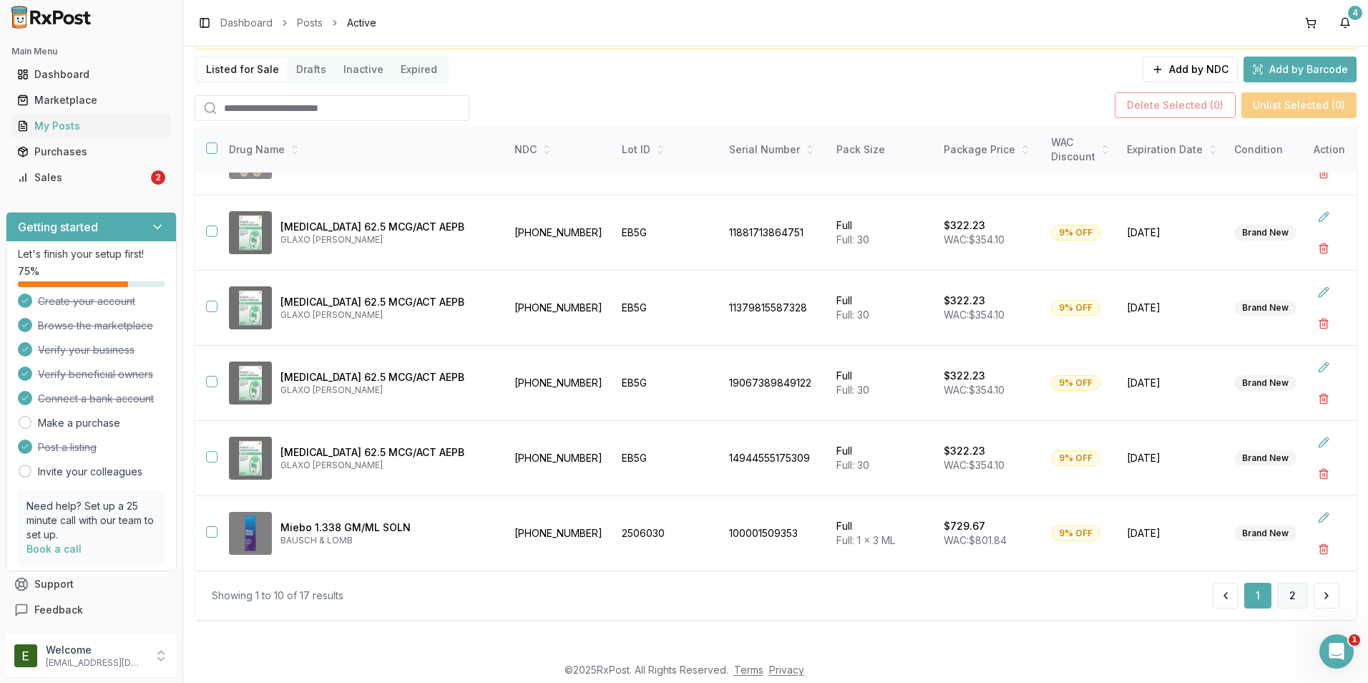
click at [1281, 598] on button "2" at bounding box center [1292, 595] width 31 height 26
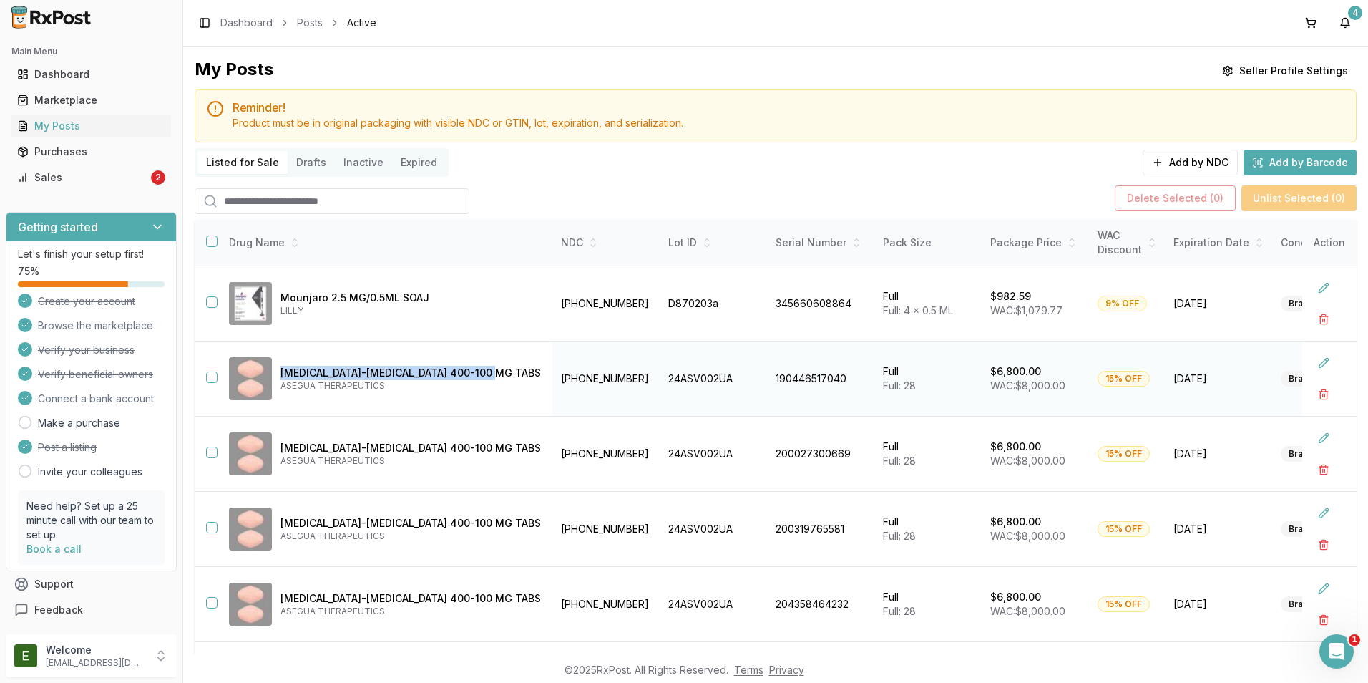
drag, startPoint x: 484, startPoint y: 376, endPoint x: 280, endPoint y: 358, distance: 205.5
click at [280, 358] on td "[MEDICAL_DATA]-[MEDICAL_DATA] 400-100 MG TABS ASEGUA THERAPEUTICS" at bounding box center [385, 378] width 335 height 75
copy p "[MEDICAL_DATA]-[MEDICAL_DATA] 400-100 MG TABS"
drag, startPoint x: 574, startPoint y: 379, endPoint x: 504, endPoint y: 378, distance: 70.1
click at [552, 378] on td "[PHONE_NUMBER]" at bounding box center [605, 378] width 107 height 75
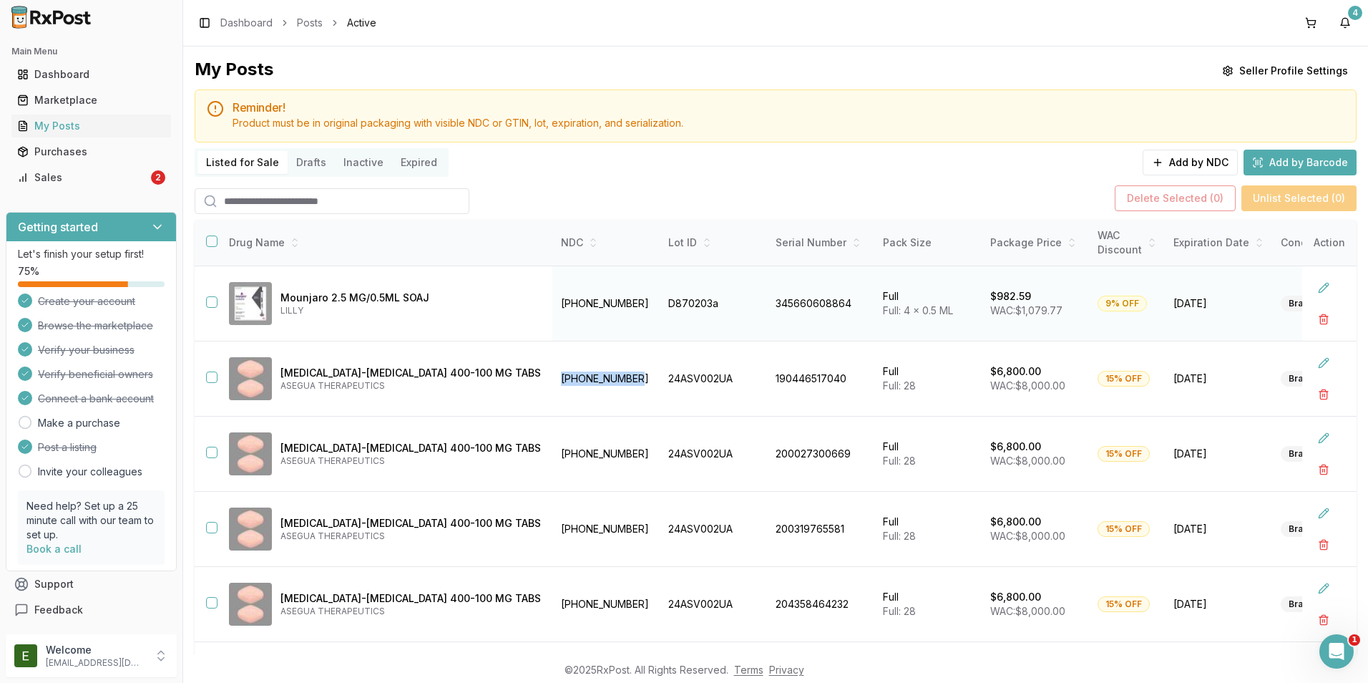
copy td "[PHONE_NUMBER]"
drag, startPoint x: 478, startPoint y: 368, endPoint x: 316, endPoint y: 362, distance: 162.5
click at [316, 362] on div "[MEDICAL_DATA]-[MEDICAL_DATA] 400-100 MG TABS ASEGUA THERAPEUTICS" at bounding box center [385, 378] width 312 height 43
drag, startPoint x: 316, startPoint y: 362, endPoint x: 452, endPoint y: 389, distance: 139.3
click at [452, 389] on p "ASEGUA THERAPEUTICS" at bounding box center [410, 385] width 260 height 11
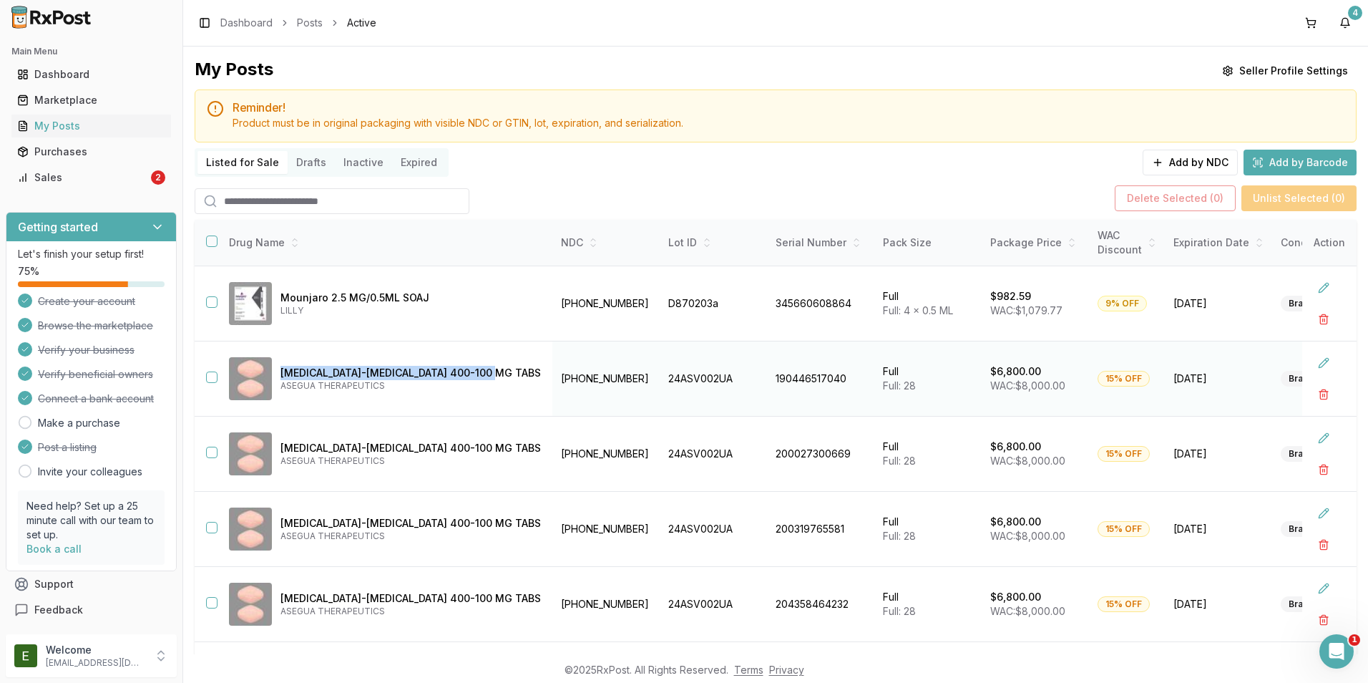
drag, startPoint x: 480, startPoint y: 374, endPoint x: 278, endPoint y: 367, distance: 201.9
click at [278, 367] on div "[MEDICAL_DATA]-[MEDICAL_DATA] 400-100 MG TABS ASEGUA THERAPEUTICS" at bounding box center [385, 378] width 312 height 43
copy p "[MEDICAL_DATA]-[MEDICAL_DATA] 400-100 MG TABS"
drag, startPoint x: 429, startPoint y: 303, endPoint x: 283, endPoint y: 284, distance: 147.9
click at [283, 284] on div "Mounjaro 2.5 MG/0.5ML SOAJ LILLY" at bounding box center [385, 303] width 312 height 43
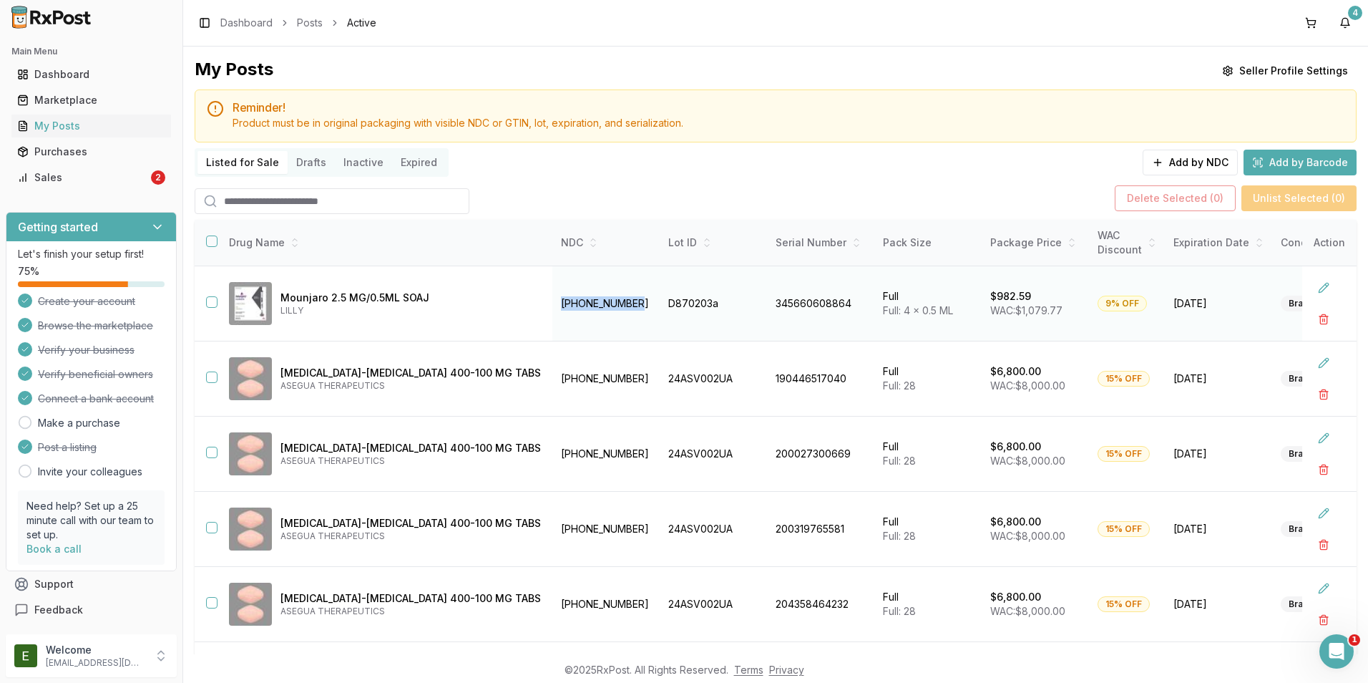
drag, startPoint x: 581, startPoint y: 301, endPoint x: 503, endPoint y: 298, distance: 78.0
click at [552, 298] on td "[PHONE_NUMBER]" at bounding box center [605, 303] width 107 height 75
copy td "[PHONE_NUMBER]"
click at [1317, 292] on button at bounding box center [1324, 288] width 26 height 26
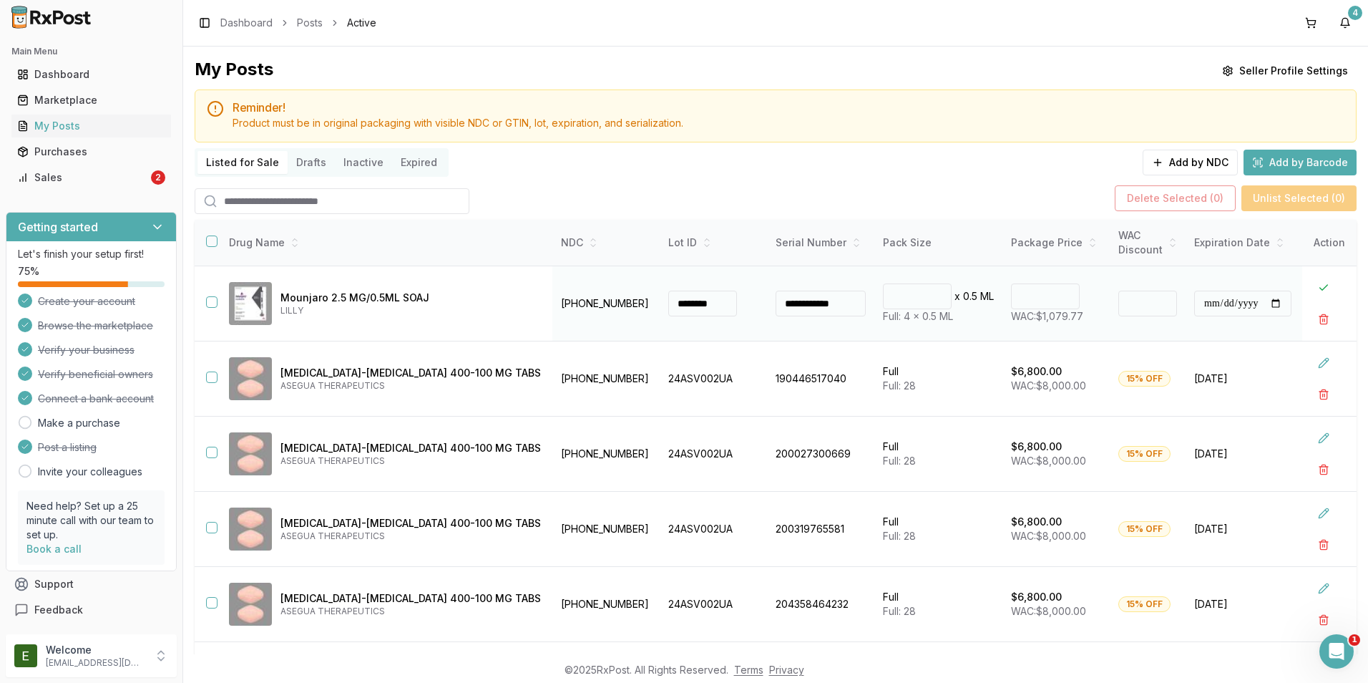
click at [1118, 300] on input "**" at bounding box center [1147, 303] width 59 height 26
type input "**"
click at [1118, 300] on input "**" at bounding box center [1147, 303] width 59 height 26
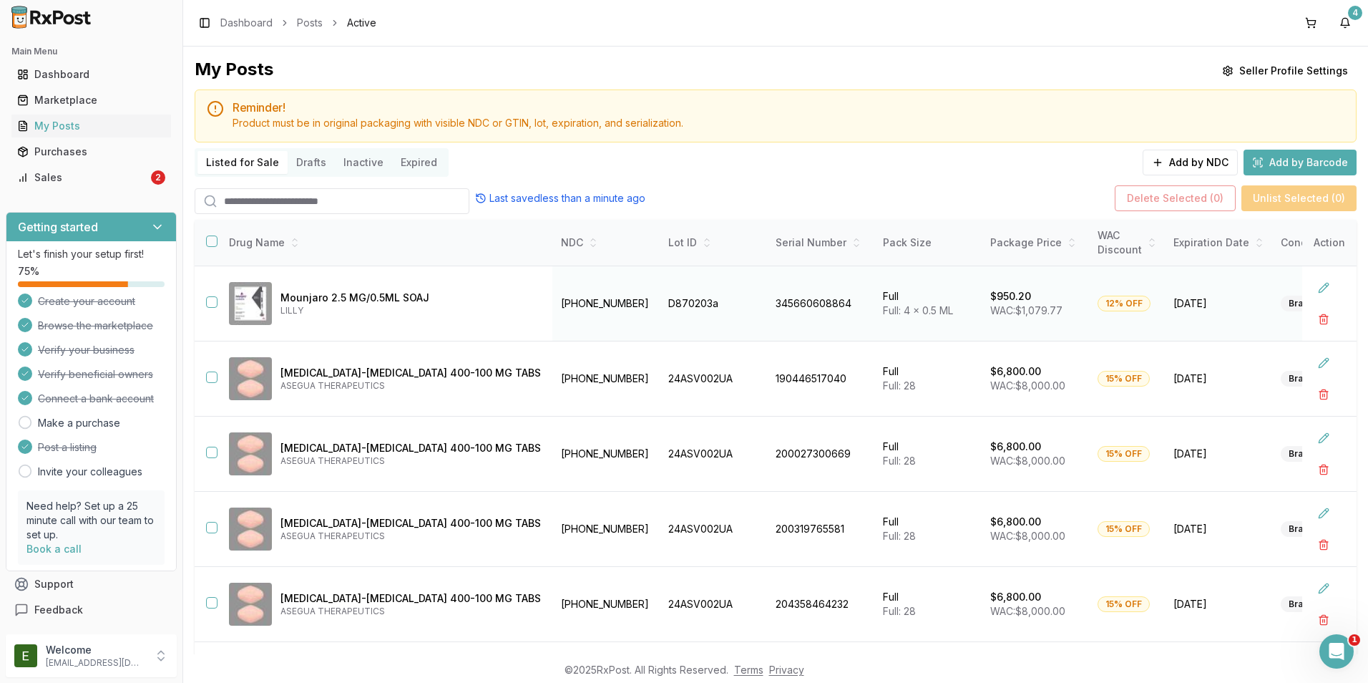
click at [1272, 288] on td "Brand New" at bounding box center [1325, 303] width 107 height 75
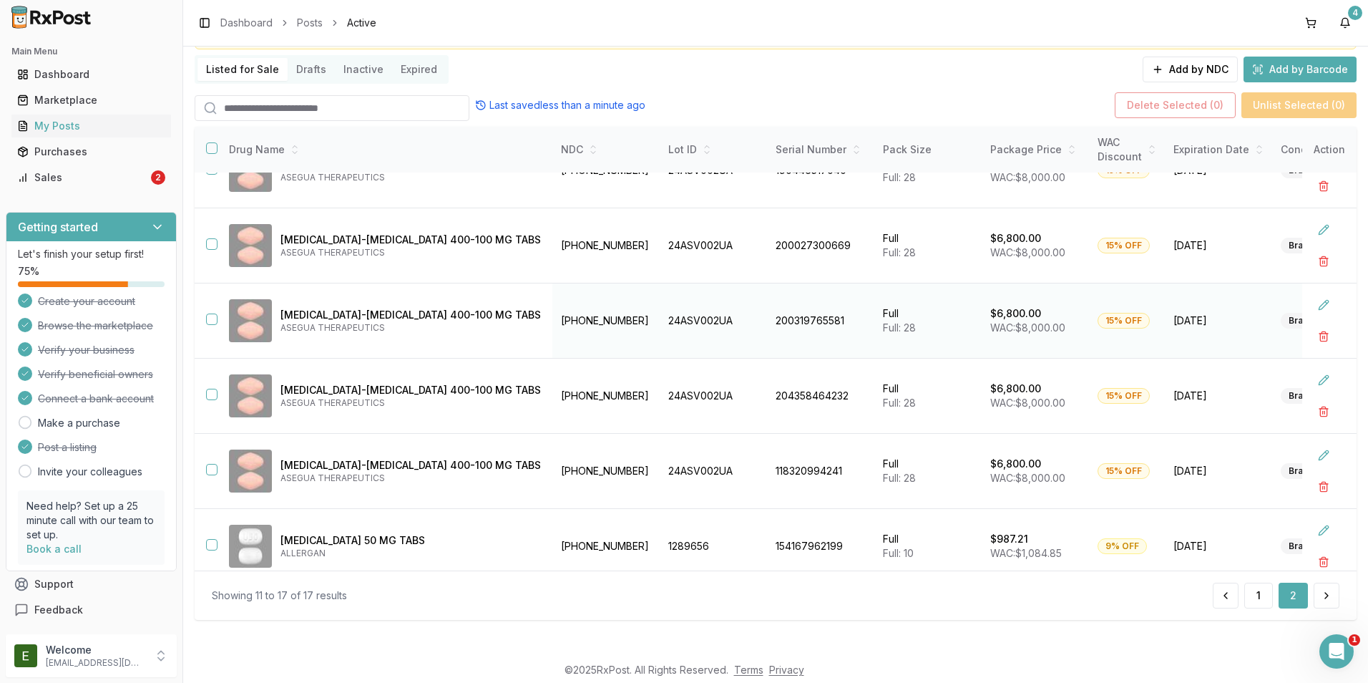
scroll to position [134, 0]
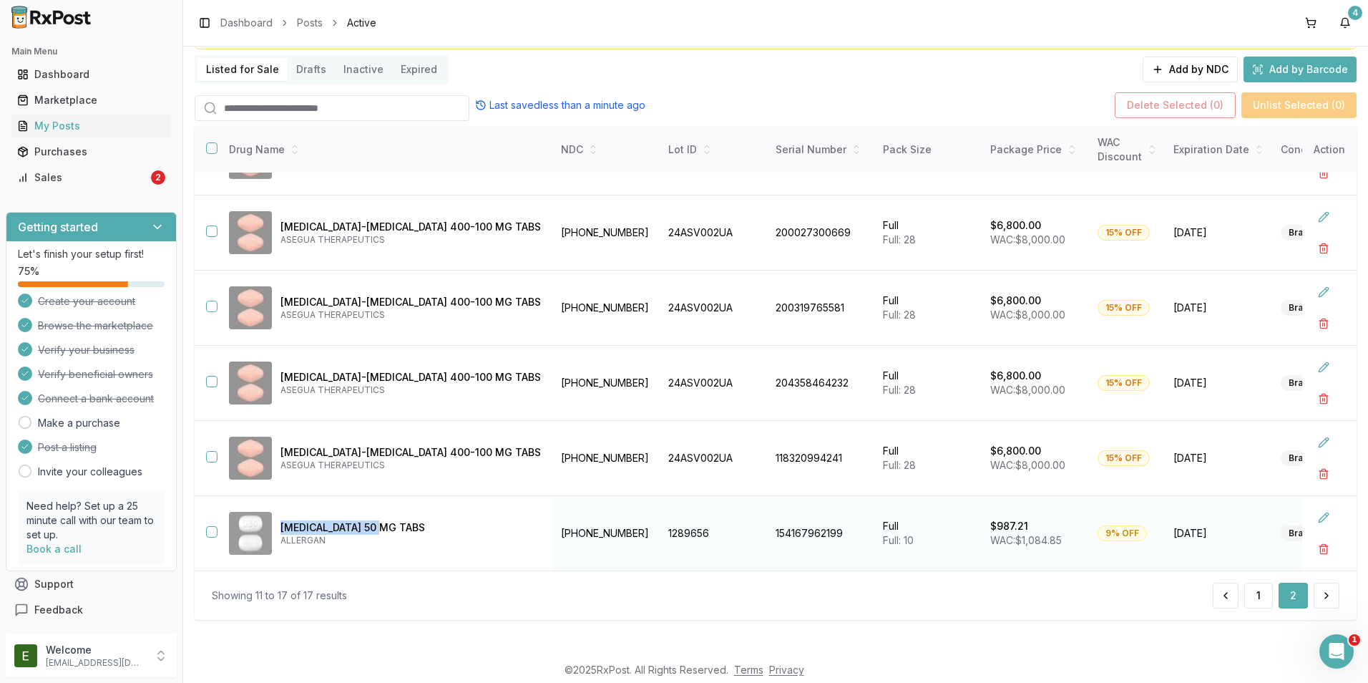
drag, startPoint x: 380, startPoint y: 522, endPoint x: 277, endPoint y: 522, distance: 103.0
click at [277, 522] on div "[MEDICAL_DATA] 50 MG TABS ALLERGAN" at bounding box center [385, 533] width 312 height 43
copy p "[MEDICAL_DATA] 50 MG TABS"
click at [417, 521] on p "[MEDICAL_DATA] 50 MG TABS" at bounding box center [410, 527] width 260 height 14
